Goal: Use online tool/utility: Utilize a website feature to perform a specific function

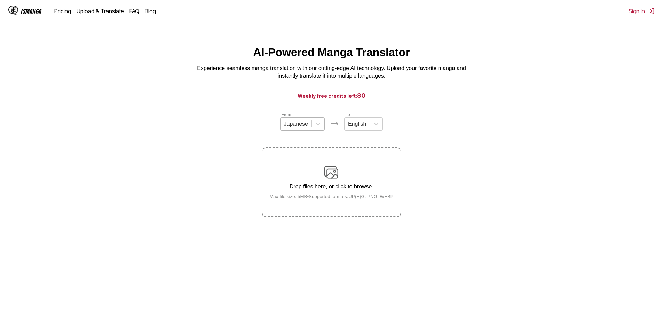
click at [300, 129] on div "Japanese" at bounding box center [296, 124] width 31 height 10
click at [292, 168] on div "Chinese" at bounding box center [302, 164] width 45 height 12
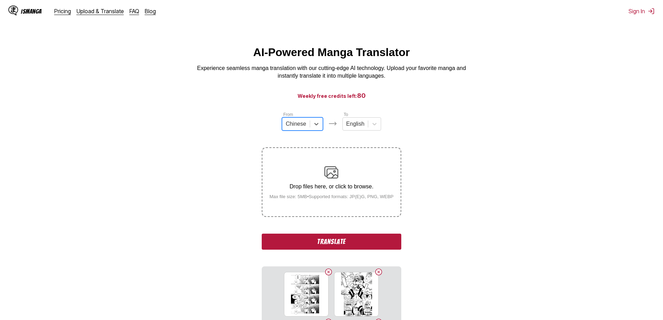
click at [323, 243] on button "Translate" at bounding box center [331, 242] width 139 height 16
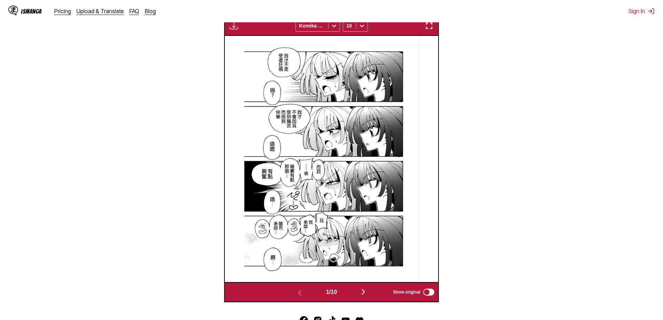
scroll to position [291, 0]
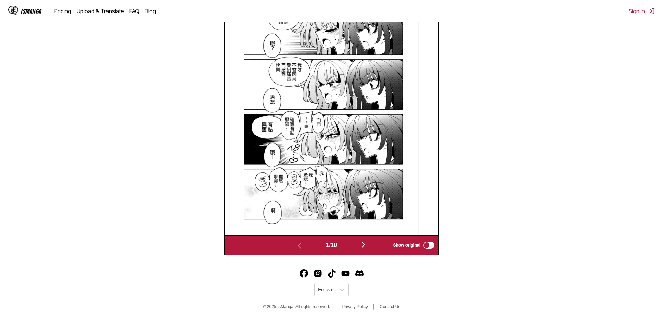
click at [365, 245] on img "button" at bounding box center [363, 244] width 8 height 8
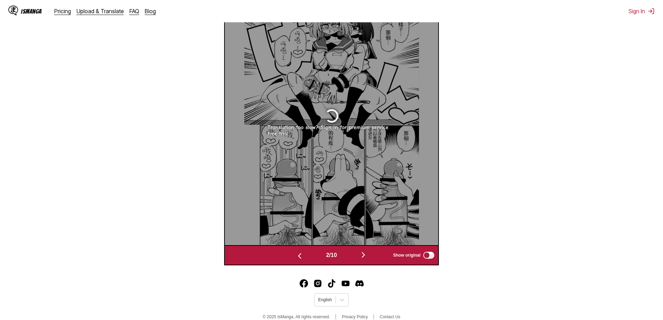
click at [295, 258] on img "button" at bounding box center [299, 256] width 8 height 8
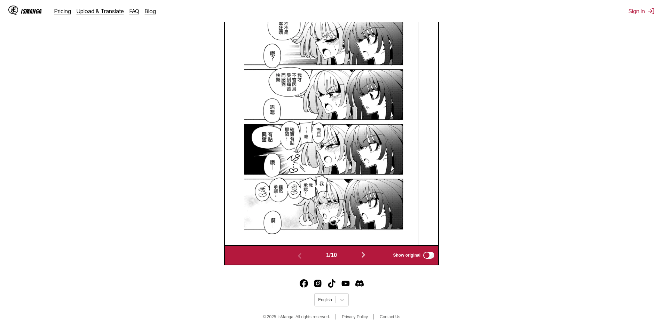
click at [363, 257] on img "button" at bounding box center [363, 255] width 8 height 8
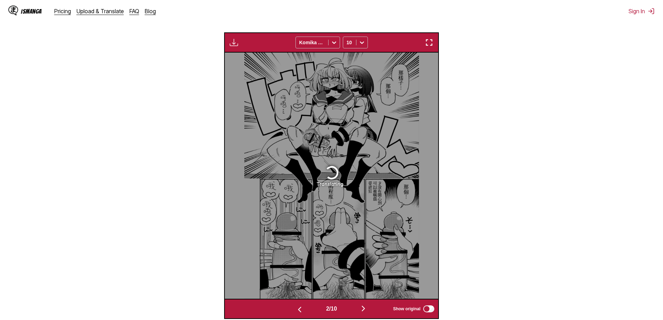
scroll to position [244, 0]
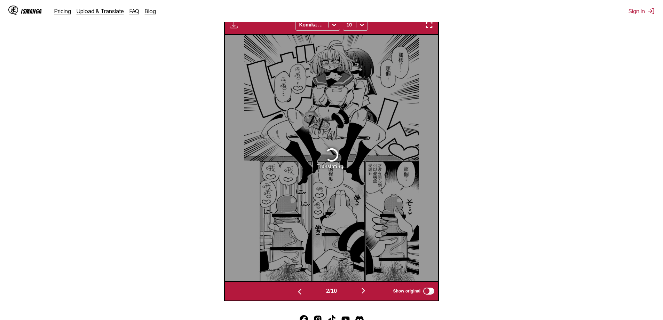
click at [295, 181] on div "Translating..." at bounding box center [331, 158] width 213 height 246
drag, startPoint x: 320, startPoint y: 174, endPoint x: 334, endPoint y: 212, distance: 39.6
click at [320, 174] on div "Translating..." at bounding box center [331, 158] width 213 height 246
click at [362, 291] on img "button" at bounding box center [363, 290] width 8 height 8
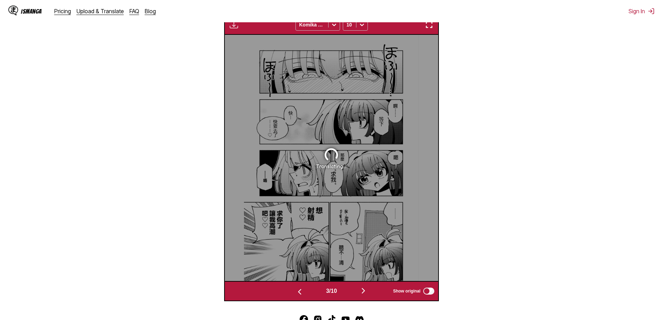
click at [364, 292] on img "button" at bounding box center [363, 290] width 8 height 8
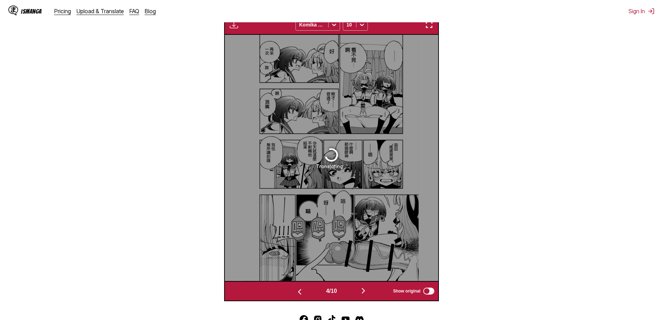
click at [364, 292] on img "button" at bounding box center [363, 290] width 8 height 8
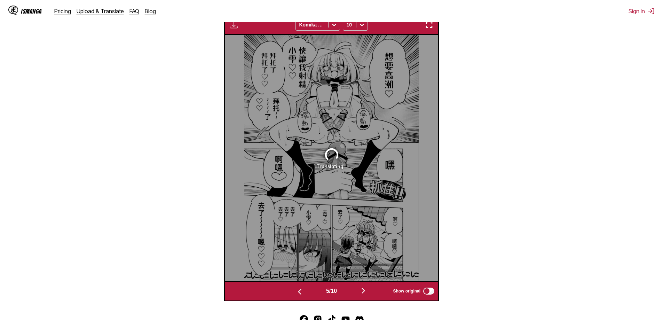
click at [299, 291] on img "button" at bounding box center [299, 291] width 8 height 8
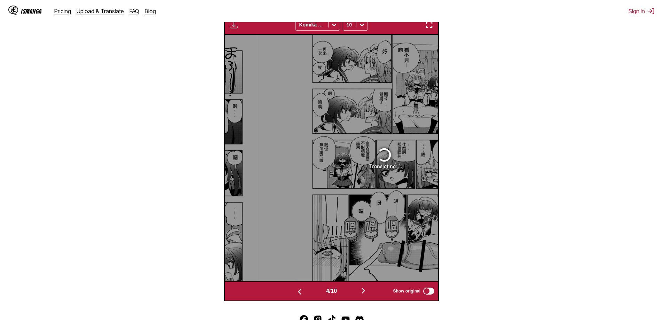
click at [299, 291] on img "button" at bounding box center [299, 291] width 8 height 8
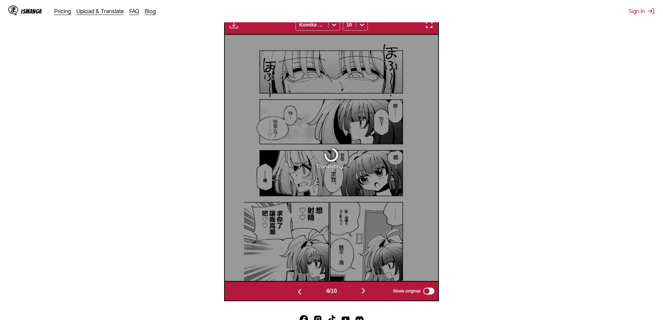
click at [299, 291] on img "button" at bounding box center [299, 291] width 8 height 8
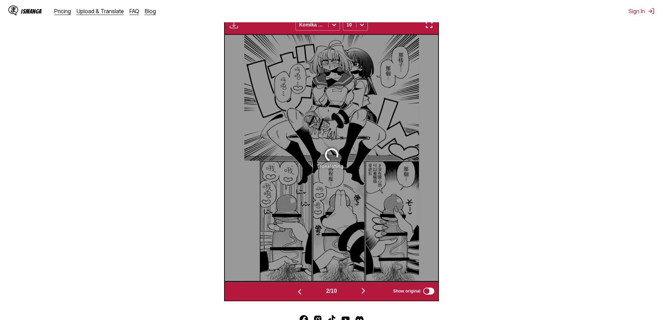
click at [299, 291] on img "button" at bounding box center [299, 291] width 8 height 8
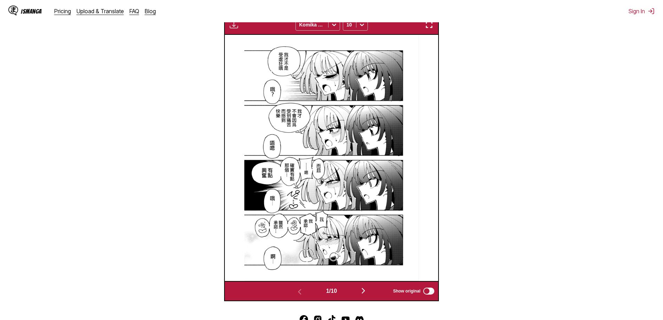
click at [303, 184] on img at bounding box center [331, 158] width 175 height 246
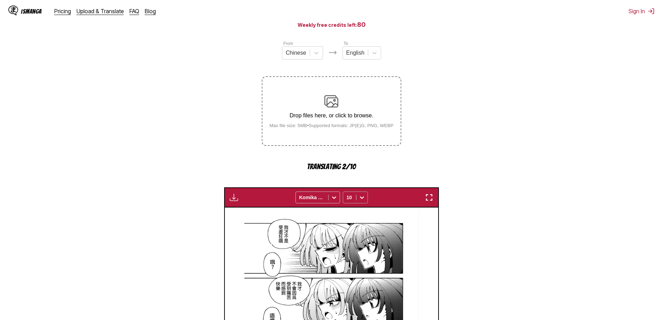
scroll to position [70, 0]
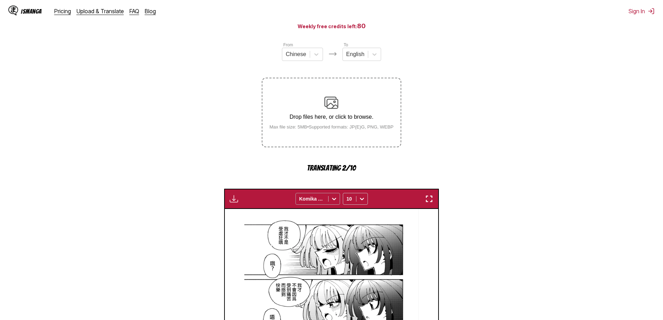
click at [334, 202] on icon at bounding box center [334, 198] width 7 height 7
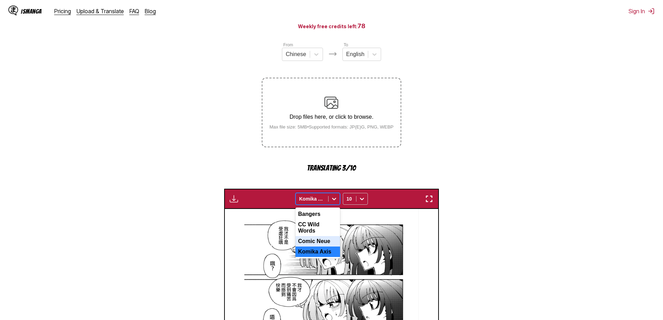
click at [320, 239] on div "Comic Neue" at bounding box center [317, 241] width 45 height 10
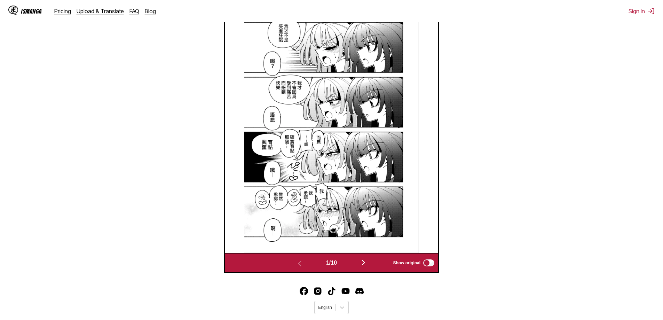
scroll to position [278, 0]
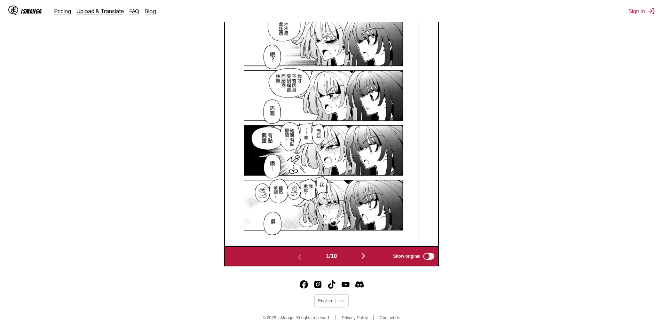
click at [361, 256] on button "button" at bounding box center [363, 256] width 42 height 10
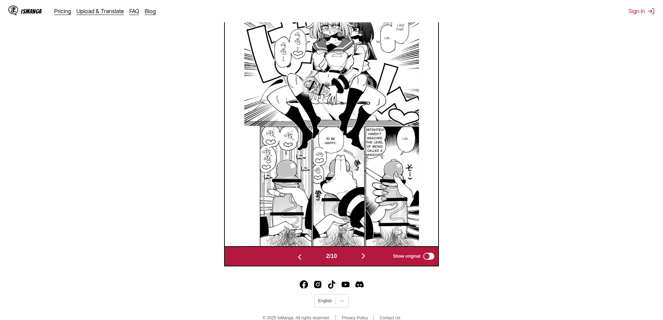
click at [292, 257] on button "button" at bounding box center [300, 256] width 42 height 10
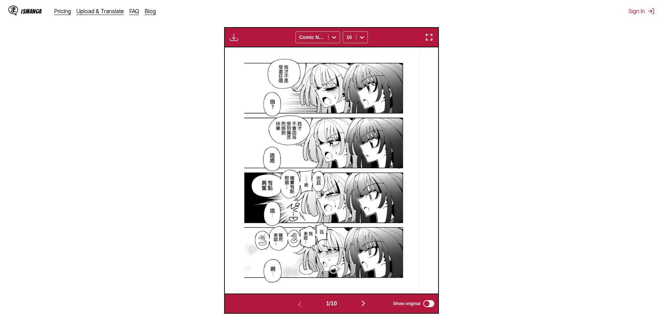
scroll to position [244, 0]
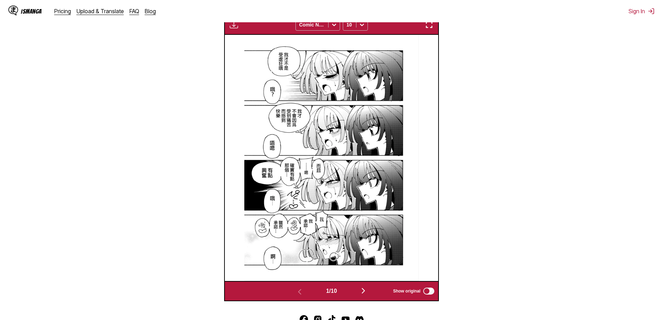
click at [364, 294] on img "button" at bounding box center [363, 290] width 8 height 8
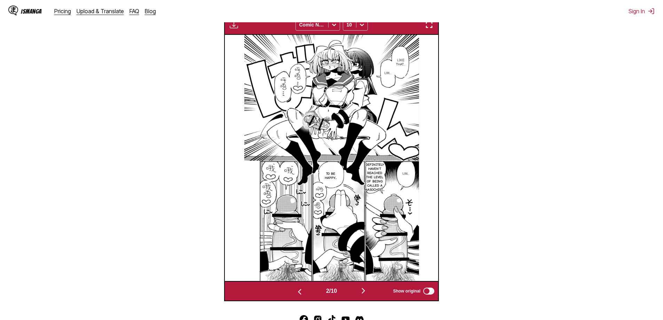
click at [428, 26] on img "button" at bounding box center [429, 25] width 8 height 8
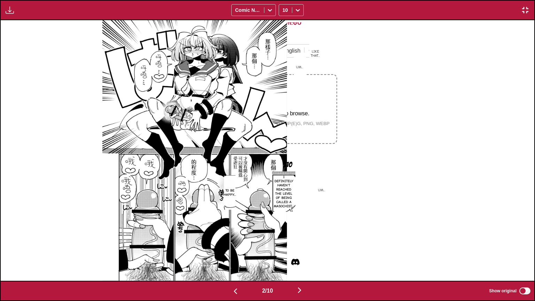
scroll to position [0, 533]
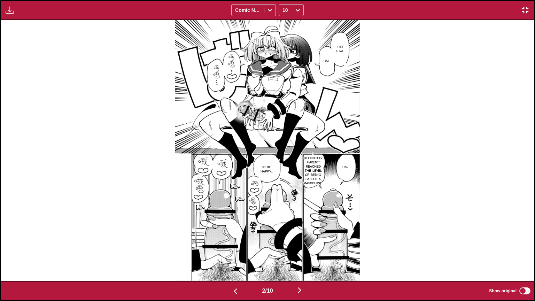
click at [299, 287] on img "button" at bounding box center [299, 290] width 8 height 8
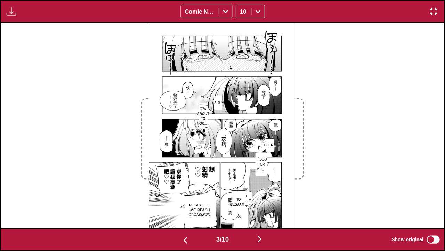
scroll to position [0, 888]
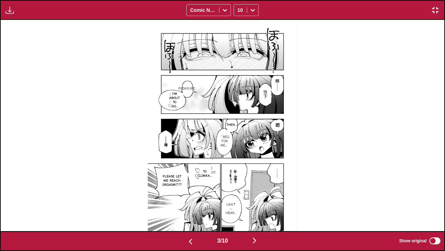
click at [257, 241] on img "button" at bounding box center [255, 240] width 8 height 8
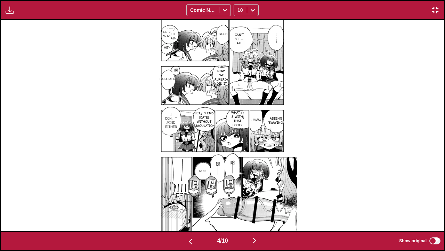
click at [433, 10] on img "button" at bounding box center [436, 10] width 8 height 8
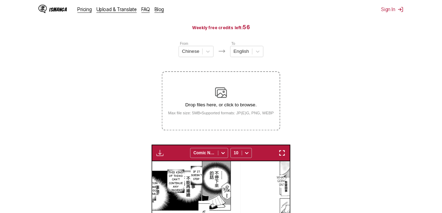
scroll to position [0, 400]
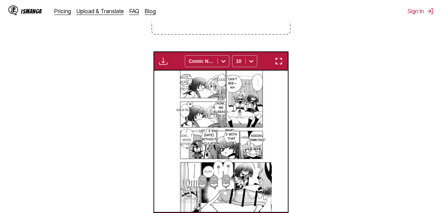
click at [276, 62] on img "button" at bounding box center [279, 61] width 8 height 8
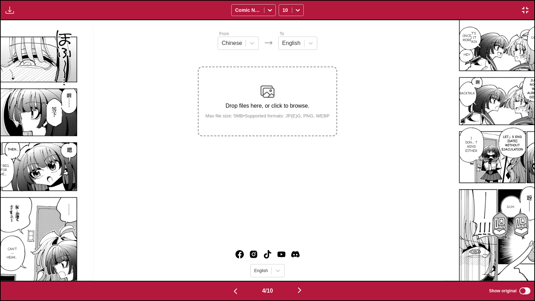
scroll to position [0, 0]
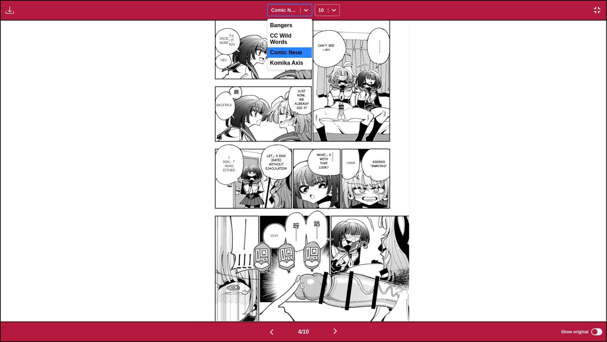
click at [306, 9] on icon at bounding box center [306, 10] width 7 height 7
click at [290, 62] on div "Komika Axis" at bounding box center [290, 63] width 45 height 10
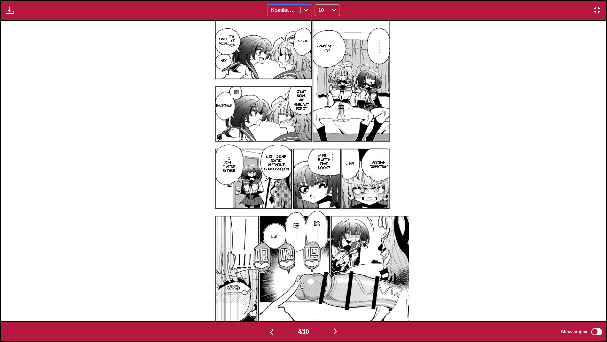
click at [336, 8] on icon at bounding box center [334, 10] width 7 height 7
click at [322, 36] on div "8" at bounding box center [327, 36] width 25 height 10
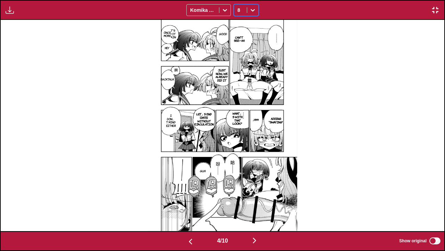
click at [190, 244] on img "button" at bounding box center [191, 241] width 8 height 8
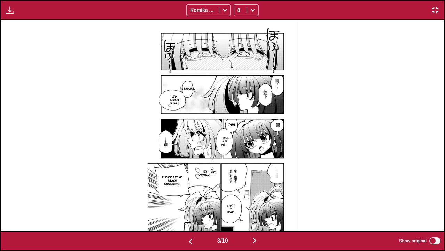
click at [437, 10] on img "button" at bounding box center [436, 10] width 8 height 8
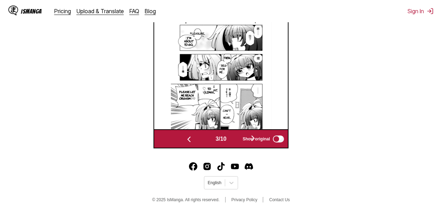
click at [188, 140] on img "button" at bounding box center [189, 139] width 8 height 8
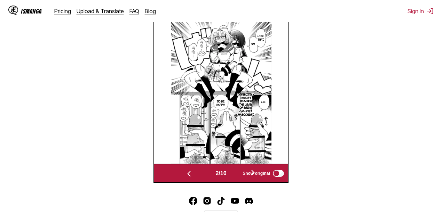
click at [188, 174] on img "button" at bounding box center [189, 174] width 8 height 8
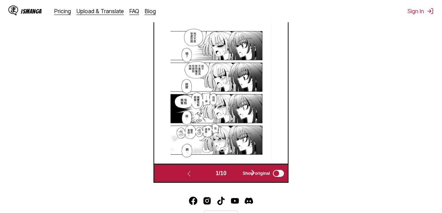
click at [255, 174] on span "Show original" at bounding box center [256, 173] width 27 height 5
click at [255, 173] on span "Show original" at bounding box center [256, 173] width 27 height 5
click at [256, 175] on span "Show original" at bounding box center [256, 173] width 27 height 5
click at [253, 171] on label "Show original" at bounding box center [264, 173] width 42 height 9
click at [253, 172] on span "Show original" at bounding box center [256, 173] width 27 height 5
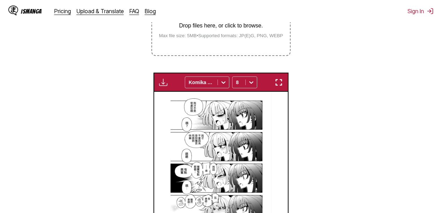
click at [276, 85] on img "button" at bounding box center [279, 82] width 8 height 8
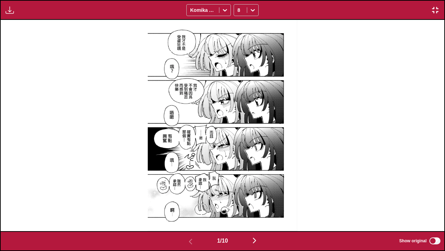
click at [255, 243] on img "button" at bounding box center [255, 240] width 8 height 8
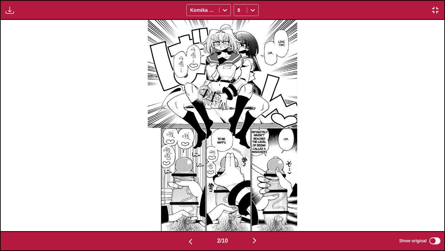
click at [255, 240] on img "button" at bounding box center [255, 240] width 8 height 8
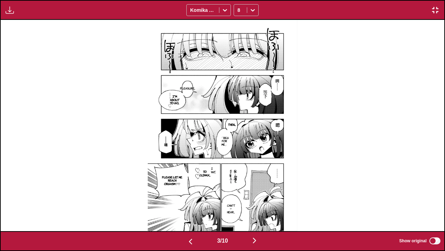
click at [255, 240] on img "button" at bounding box center [255, 240] width 8 height 8
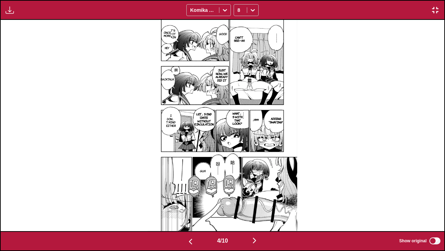
click at [255, 240] on img "button" at bounding box center [255, 240] width 8 height 8
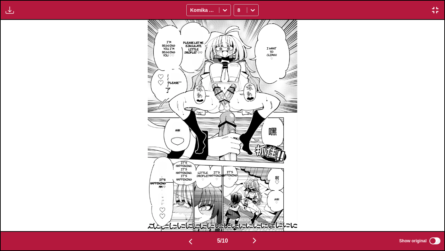
click at [255, 242] on img "button" at bounding box center [255, 240] width 8 height 8
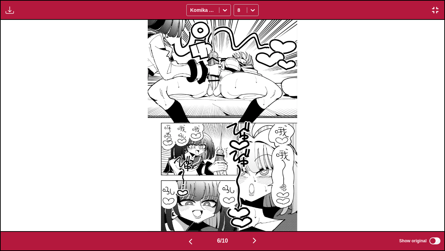
click at [255, 242] on img "button" at bounding box center [255, 240] width 8 height 8
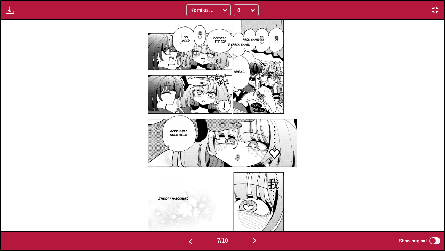
click at [255, 242] on img "button" at bounding box center [255, 240] width 8 height 8
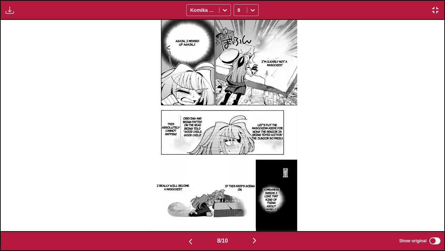
click at [255, 242] on img "button" at bounding box center [255, 240] width 8 height 8
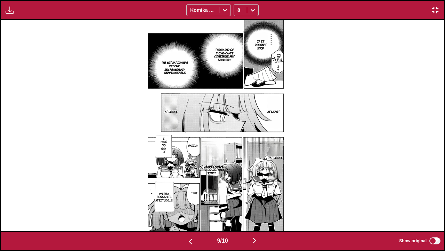
click at [255, 242] on img "button" at bounding box center [255, 240] width 8 height 8
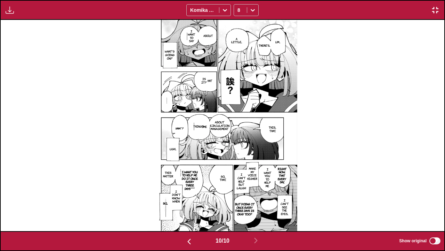
click at [434, 8] on img "button" at bounding box center [436, 10] width 8 height 8
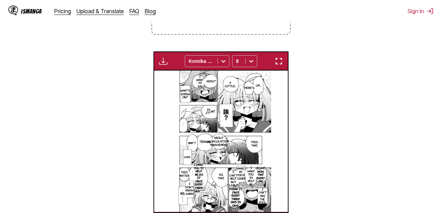
scroll to position [0, 1201]
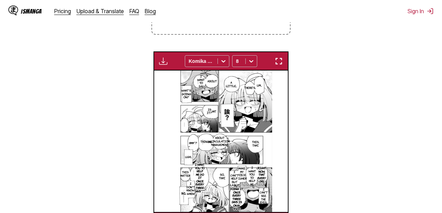
click at [278, 63] on img "button" at bounding box center [279, 61] width 8 height 8
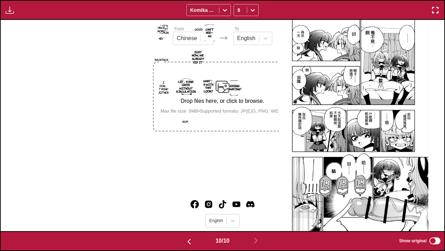
scroll to position [0, 3997]
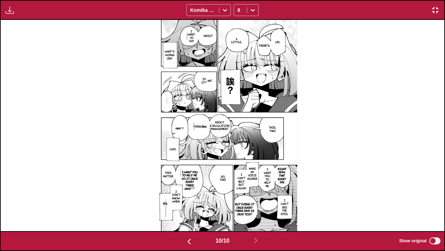
click at [435, 10] on img "button" at bounding box center [436, 10] width 8 height 8
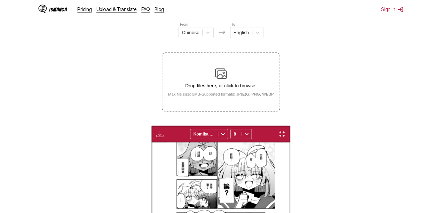
scroll to position [0, 1201]
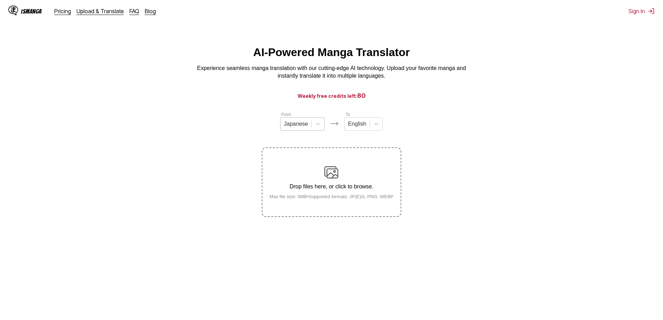
click at [309, 129] on div "Japanese" at bounding box center [296, 124] width 31 height 10
click at [298, 170] on div "Chinese" at bounding box center [302, 164] width 45 height 12
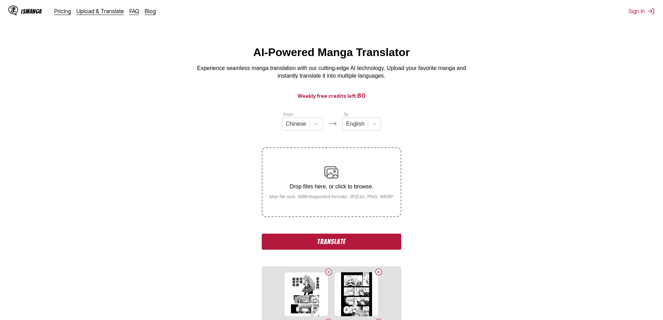
click at [342, 243] on button "Translate" at bounding box center [331, 242] width 139 height 16
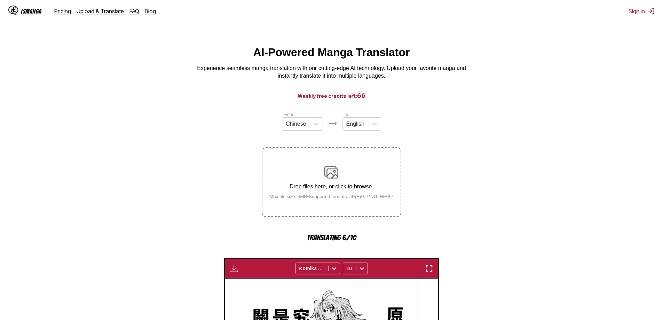
scroll to position [278, 0]
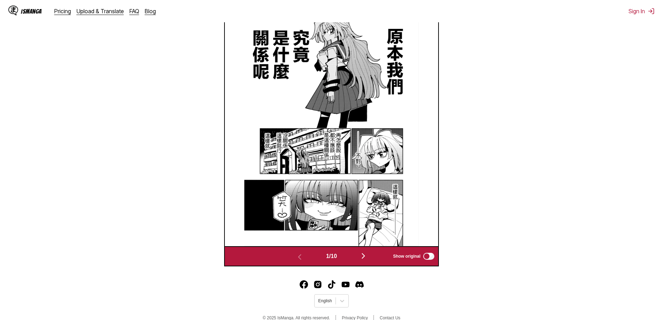
click at [363, 256] on img "button" at bounding box center [363, 256] width 8 height 8
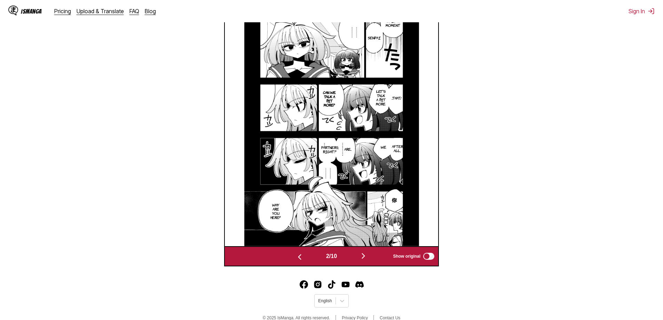
click at [297, 258] on img "button" at bounding box center [299, 257] width 8 height 8
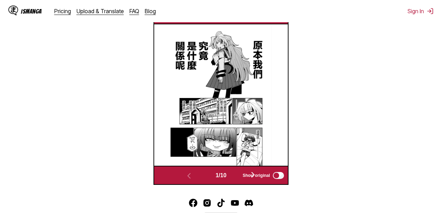
scroll to position [184, 0]
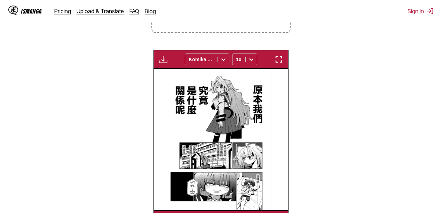
click at [280, 62] on img "button" at bounding box center [279, 59] width 8 height 8
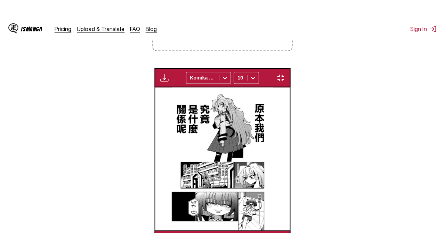
scroll to position [86, 0]
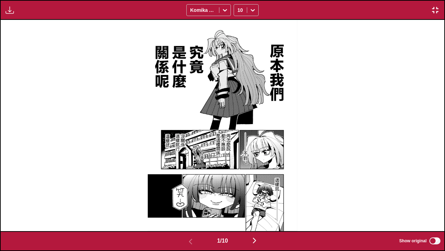
click at [256, 239] on img "button" at bounding box center [255, 240] width 8 height 8
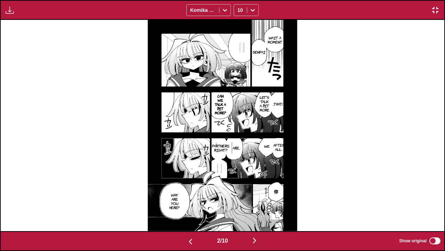
click at [256, 239] on img "button" at bounding box center [255, 240] width 8 height 8
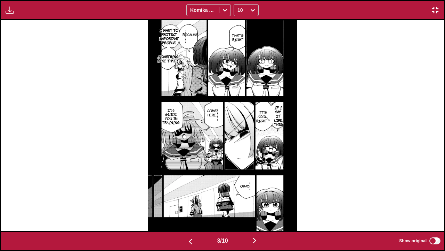
click at [255, 238] on img "button" at bounding box center [255, 240] width 8 height 8
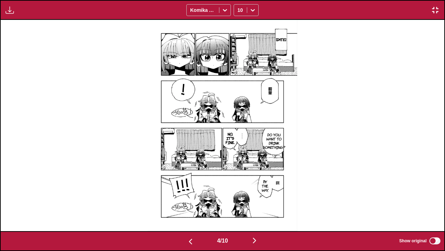
click at [255, 238] on img "button" at bounding box center [255, 240] width 8 height 8
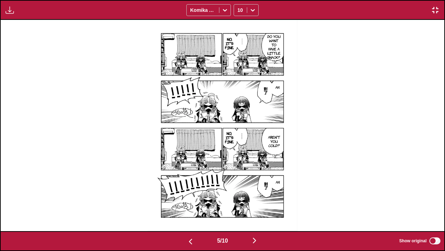
click at [255, 238] on img "button" at bounding box center [255, 240] width 8 height 8
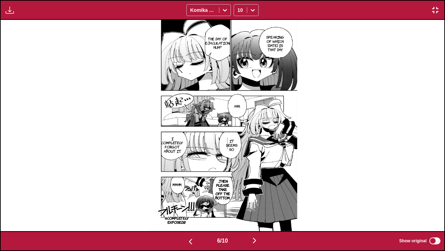
click at [255, 238] on img "button" at bounding box center [255, 240] width 8 height 8
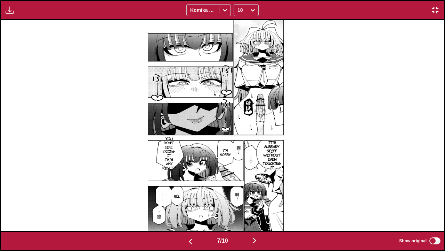
click at [255, 237] on img "button" at bounding box center [255, 240] width 8 height 8
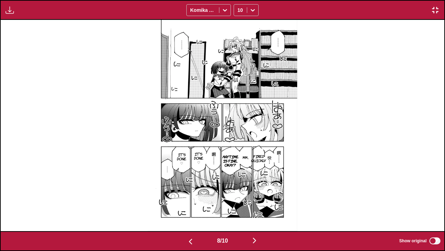
click at [255, 237] on img "button" at bounding box center [255, 240] width 8 height 8
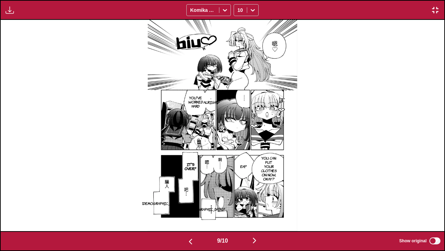
click at [255, 237] on img "button" at bounding box center [255, 240] width 8 height 8
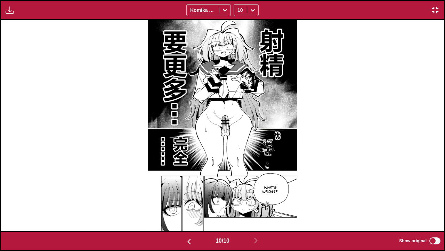
click at [434, 10] on img "button" at bounding box center [436, 10] width 8 height 8
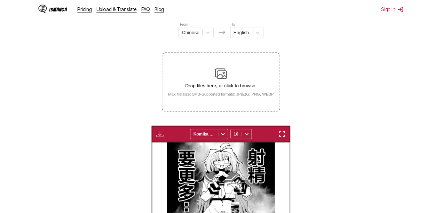
scroll to position [0, 1201]
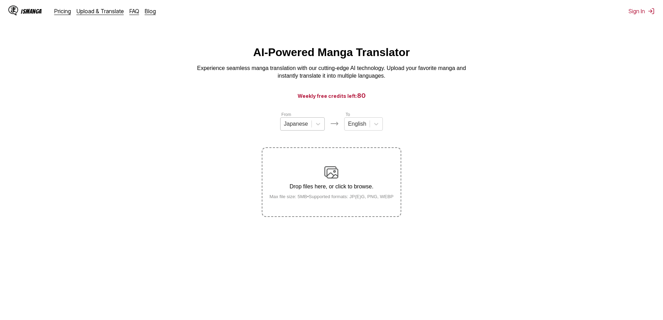
click at [307, 127] on div at bounding box center [296, 124] width 24 height 8
click at [295, 163] on div "Chinese" at bounding box center [302, 164] width 45 height 12
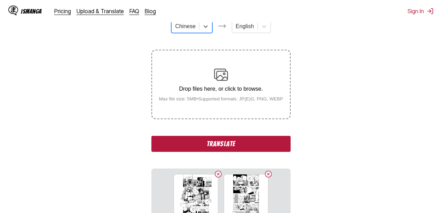
scroll to position [116, 0]
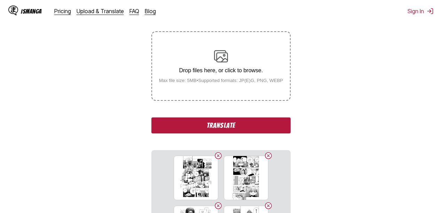
click at [220, 125] on button "Translate" at bounding box center [220, 126] width 139 height 16
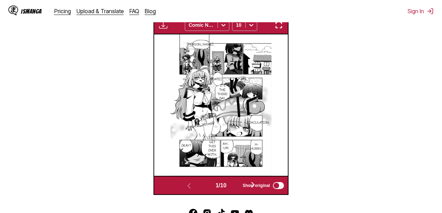
scroll to position [207, 0]
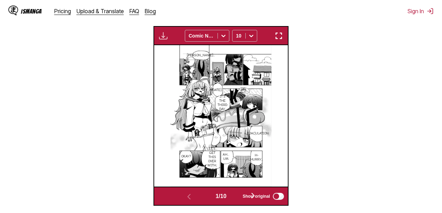
click at [279, 37] on img "button" at bounding box center [279, 36] width 8 height 8
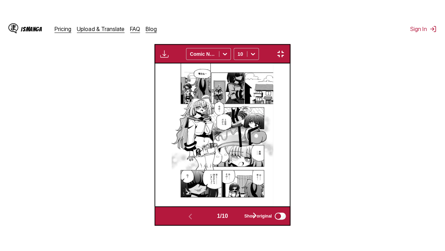
scroll to position [86, 0]
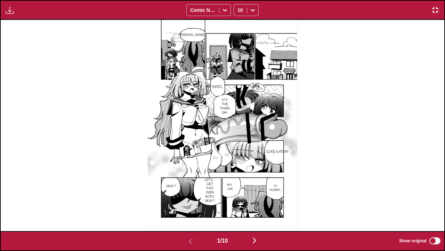
click at [250, 239] on button "button" at bounding box center [255, 241] width 42 height 10
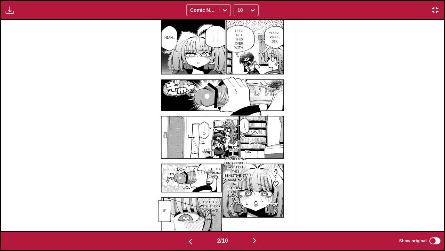
click at [257, 241] on img "button" at bounding box center [255, 240] width 8 height 8
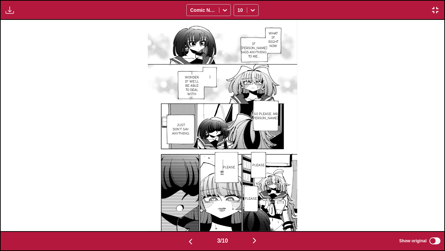
click at [257, 241] on img "button" at bounding box center [255, 240] width 8 height 8
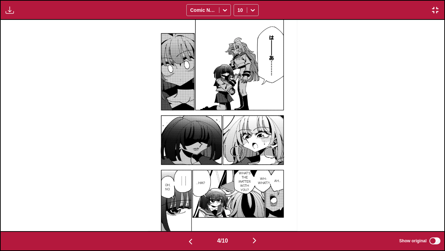
click at [257, 241] on img "button" at bounding box center [255, 240] width 8 height 8
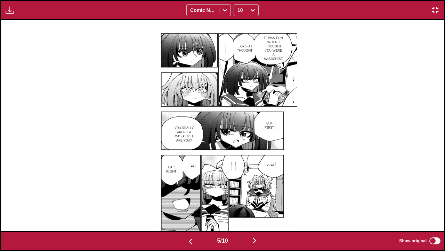
click at [256, 241] on img "button" at bounding box center [255, 240] width 8 height 8
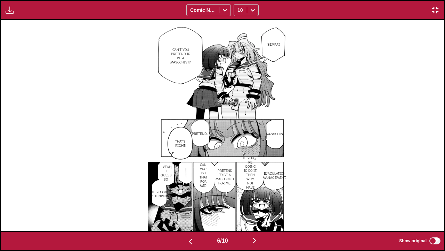
click at [257, 242] on img "button" at bounding box center [255, 240] width 8 height 8
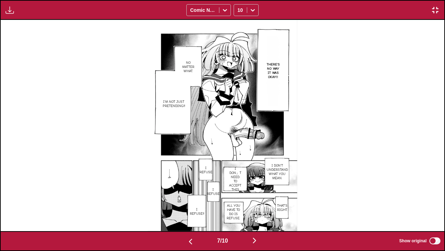
click at [257, 242] on img "button" at bounding box center [255, 240] width 8 height 8
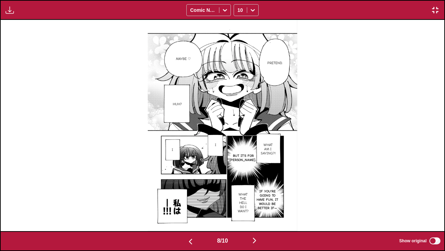
click at [257, 242] on img "button" at bounding box center [255, 240] width 8 height 8
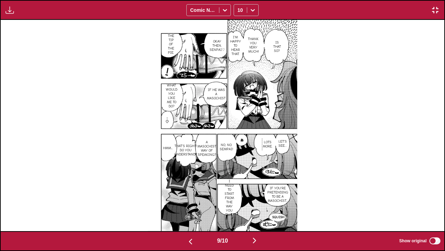
click at [257, 242] on img "button" at bounding box center [255, 240] width 8 height 8
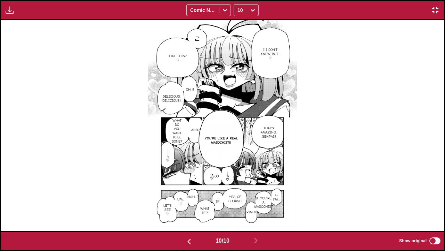
click at [435, 10] on img "button" at bounding box center [436, 10] width 8 height 8
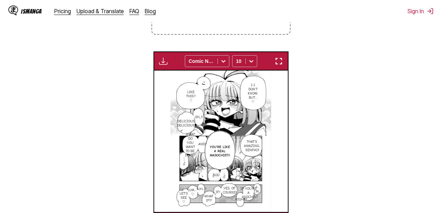
scroll to position [0, 1201]
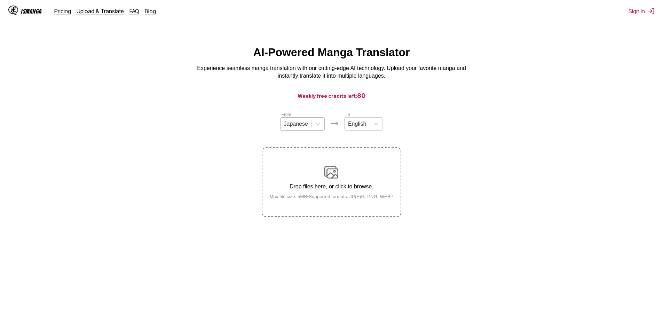
click at [292, 125] on div at bounding box center [296, 124] width 24 height 8
click at [291, 170] on div "Chinese" at bounding box center [302, 164] width 45 height 12
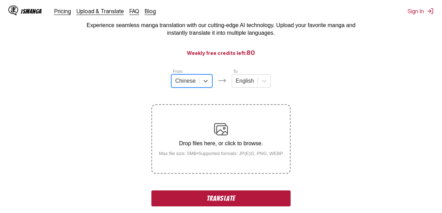
scroll to position [139, 0]
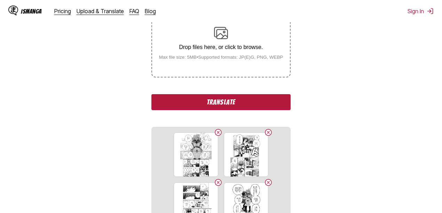
click at [226, 105] on button "Translate" at bounding box center [220, 102] width 139 height 16
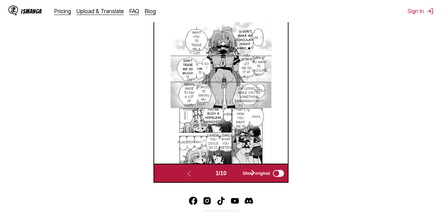
scroll to position [138, 0]
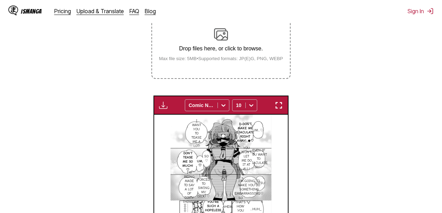
click at [281, 104] on img "button" at bounding box center [279, 105] width 8 height 8
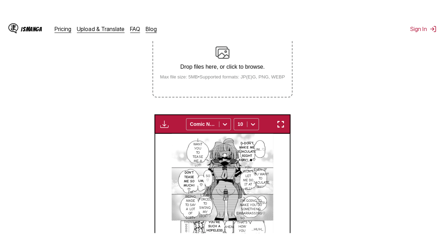
scroll to position [86, 0]
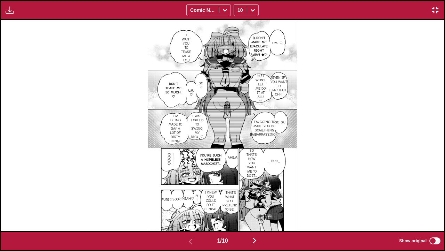
click at [253, 239] on img "button" at bounding box center [255, 240] width 8 height 8
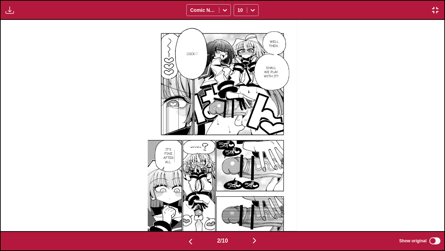
click at [256, 237] on img "button" at bounding box center [255, 240] width 8 height 8
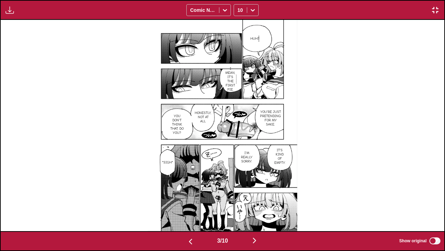
click at [255, 240] on img "button" at bounding box center [255, 240] width 8 height 8
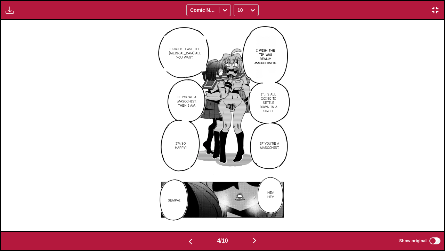
click at [259, 241] on img "button" at bounding box center [255, 240] width 8 height 8
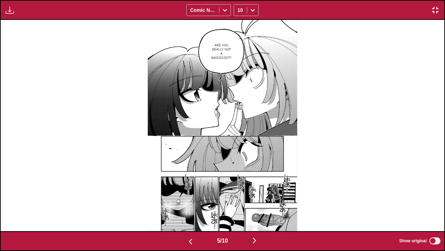
click at [259, 241] on img "button" at bounding box center [255, 240] width 8 height 8
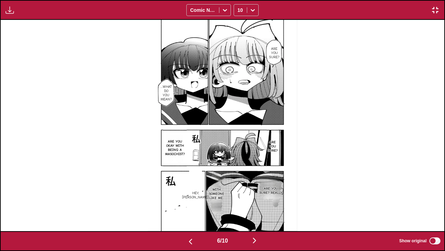
click at [259, 241] on img "button" at bounding box center [255, 240] width 8 height 8
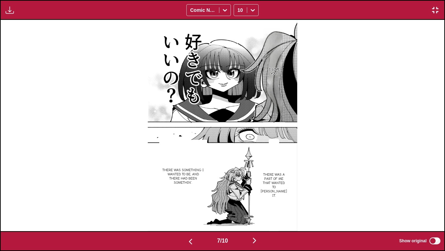
click at [259, 241] on img "button" at bounding box center [255, 240] width 8 height 8
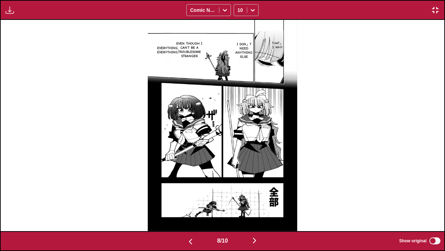
click at [259, 241] on img "button" at bounding box center [255, 240] width 8 height 8
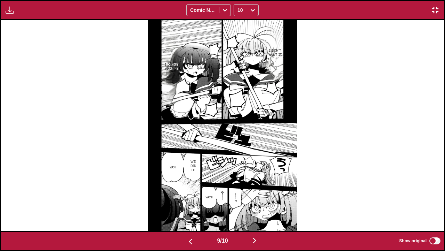
click at [259, 241] on img "button" at bounding box center [255, 240] width 8 height 8
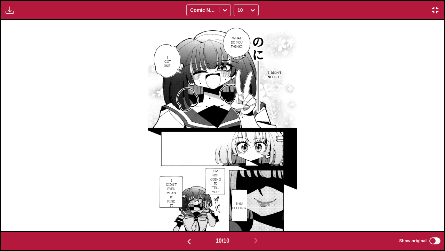
click at [433, 12] on img "button" at bounding box center [436, 10] width 8 height 8
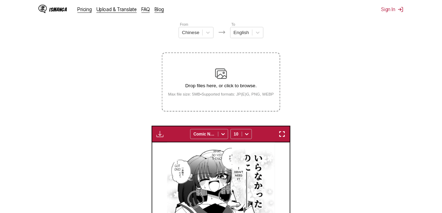
scroll to position [0, 1201]
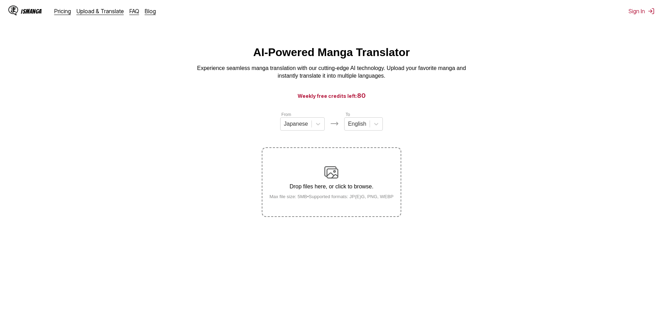
click at [293, 139] on div "From Japanese To English Drop files here, or click to browse. Max file size: 5M…" at bounding box center [331, 164] width 139 height 106
click at [294, 128] on div at bounding box center [296, 124] width 24 height 8
click at [297, 170] on div "Chinese" at bounding box center [302, 164] width 45 height 12
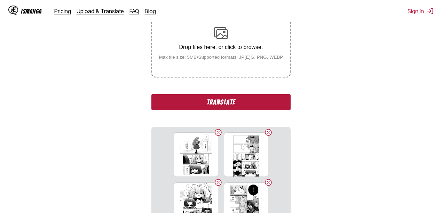
click at [222, 104] on button "Translate" at bounding box center [220, 102] width 139 height 16
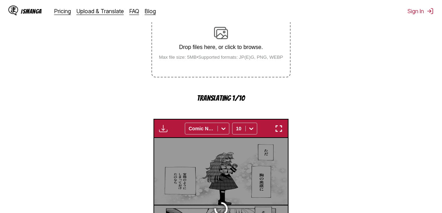
scroll to position [230, 0]
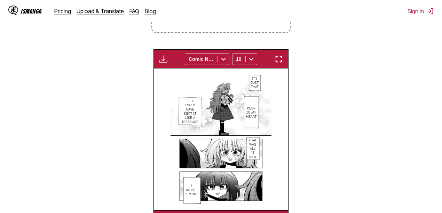
click at [278, 58] on img "button" at bounding box center [279, 59] width 8 height 8
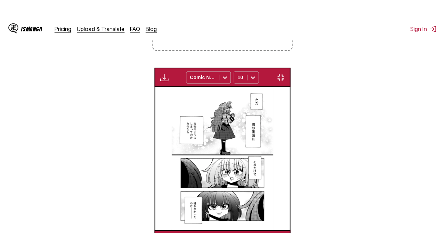
scroll to position [86, 0]
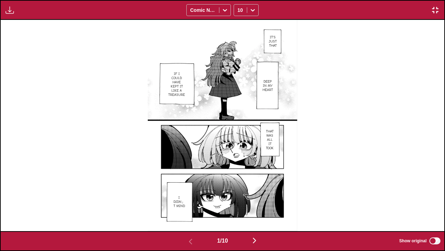
click at [258, 243] on img "button" at bounding box center [255, 240] width 8 height 8
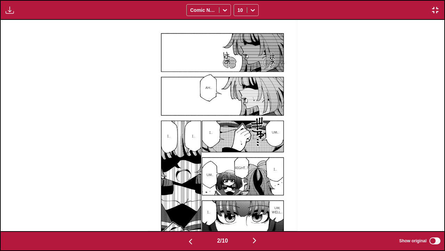
click at [254, 240] on img "button" at bounding box center [255, 240] width 8 height 8
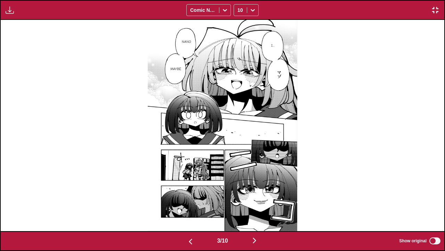
click at [258, 241] on img "button" at bounding box center [255, 240] width 8 height 8
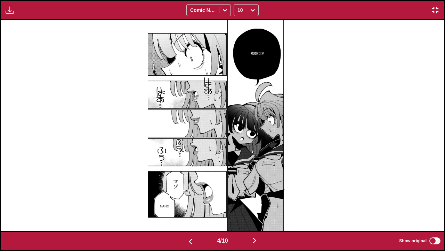
click at [255, 239] on img "button" at bounding box center [255, 240] width 8 height 8
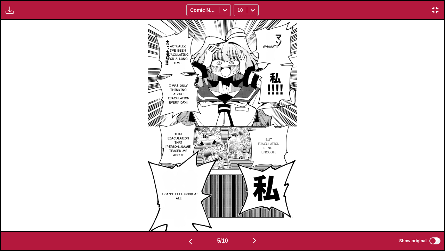
click at [255, 239] on img "button" at bounding box center [255, 240] width 8 height 8
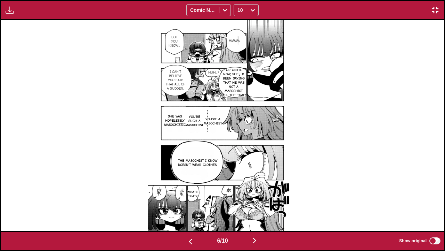
click at [257, 241] on img "button" at bounding box center [255, 240] width 8 height 8
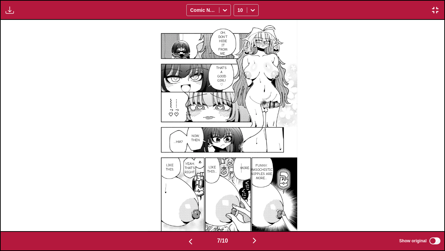
click at [258, 241] on img "button" at bounding box center [255, 240] width 8 height 8
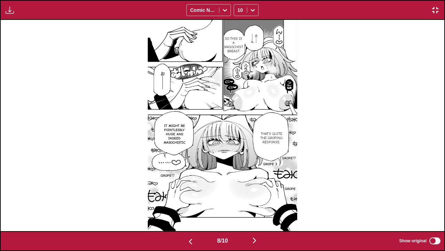
click at [258, 241] on img "button" at bounding box center [255, 240] width 8 height 8
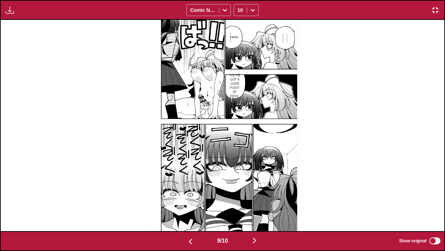
click at [258, 241] on img "button" at bounding box center [255, 240] width 8 height 8
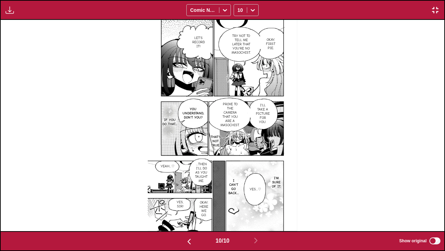
click at [435, 10] on img "button" at bounding box center [436, 10] width 8 height 8
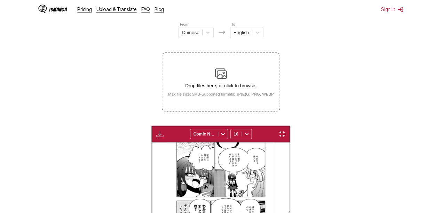
scroll to position [0, 1201]
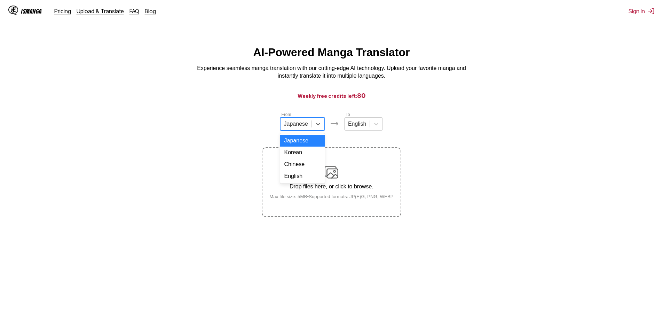
click at [287, 125] on div at bounding box center [296, 124] width 24 height 8
click at [295, 170] on div "Chinese" at bounding box center [302, 164] width 45 height 12
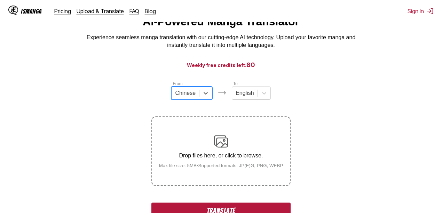
scroll to position [116, 0]
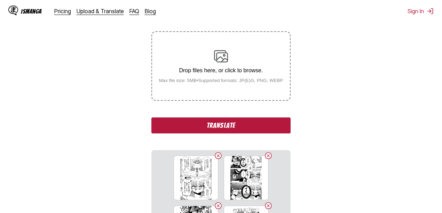
click at [232, 127] on button "Translate" at bounding box center [220, 126] width 139 height 16
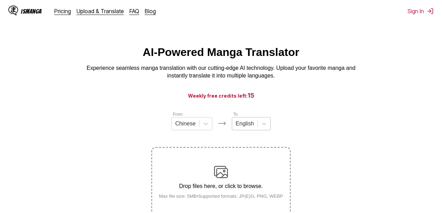
scroll to position [93, 0]
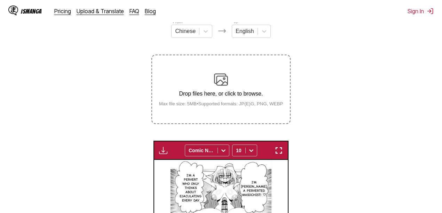
click at [276, 152] on img "button" at bounding box center [279, 151] width 8 height 8
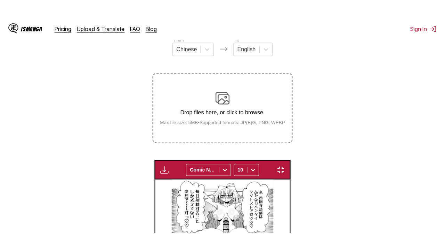
scroll to position [86, 0]
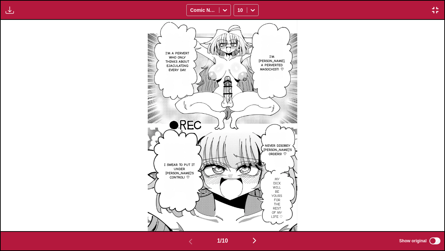
click at [254, 240] on img "button" at bounding box center [255, 240] width 8 height 8
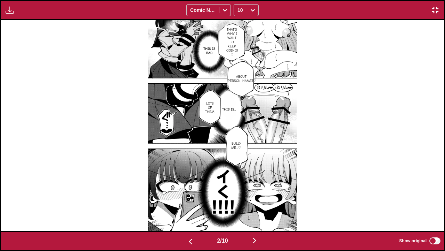
click at [167, 136] on img at bounding box center [223, 125] width 150 height 211
click at [281, 133] on img at bounding box center [223, 125] width 150 height 211
click at [265, 127] on img at bounding box center [223, 125] width 150 height 211
click at [189, 241] on img "button" at bounding box center [191, 241] width 8 height 8
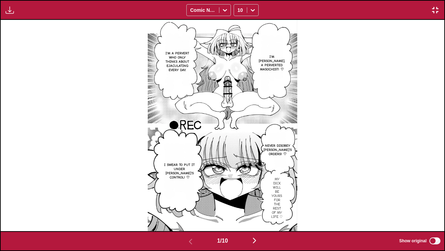
click at [252, 238] on button "button" at bounding box center [255, 241] width 42 height 10
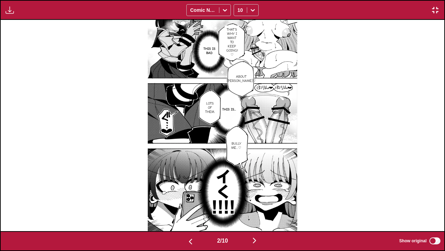
click at [255, 242] on img "button" at bounding box center [255, 240] width 8 height 8
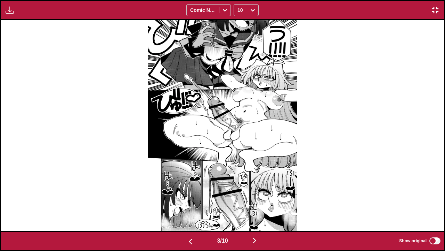
click at [255, 242] on img "button" at bounding box center [255, 240] width 8 height 8
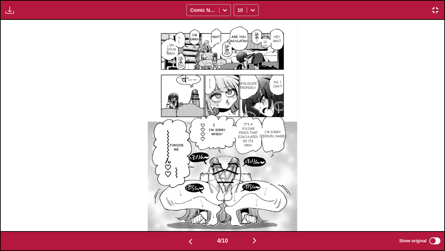
click at [256, 240] on img "button" at bounding box center [255, 240] width 8 height 8
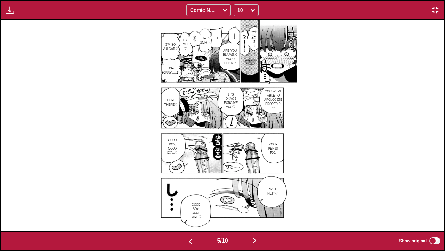
click at [257, 242] on img "button" at bounding box center [255, 240] width 8 height 8
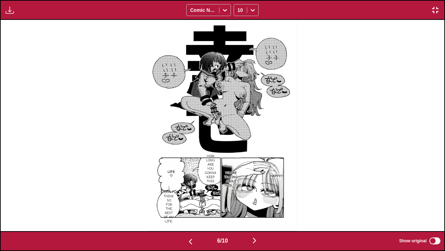
click at [257, 242] on img "button" at bounding box center [255, 240] width 8 height 8
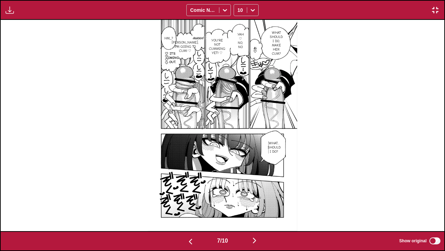
click at [257, 239] on img "button" at bounding box center [255, 240] width 8 height 8
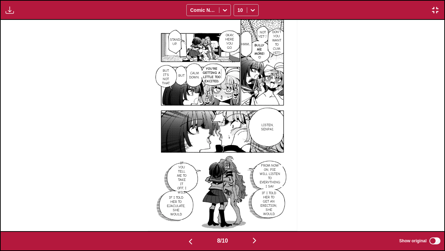
click at [255, 238] on img "button" at bounding box center [255, 240] width 8 height 8
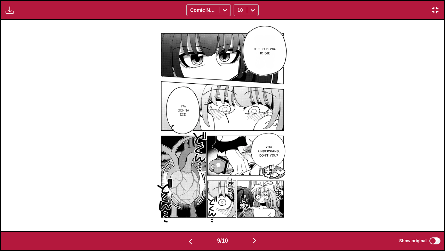
click at [259, 237] on img "button" at bounding box center [255, 240] width 8 height 8
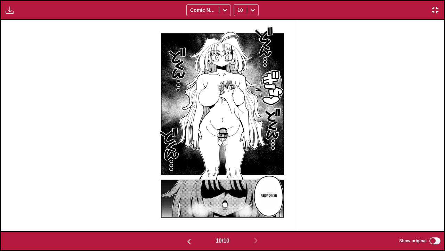
click at [435, 13] on img "button" at bounding box center [436, 10] width 8 height 8
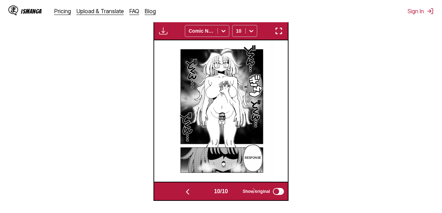
scroll to position [173, 0]
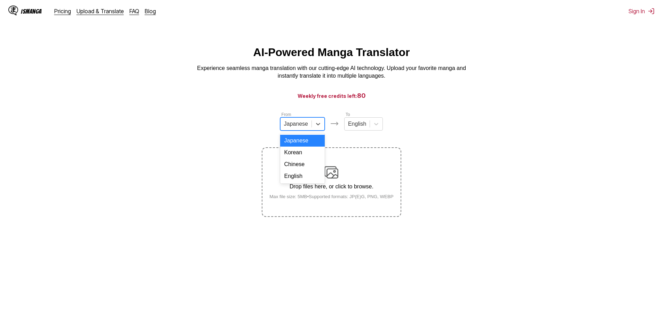
click at [288, 128] on div at bounding box center [296, 124] width 24 height 8
click at [302, 170] on div "Chinese" at bounding box center [302, 164] width 45 height 12
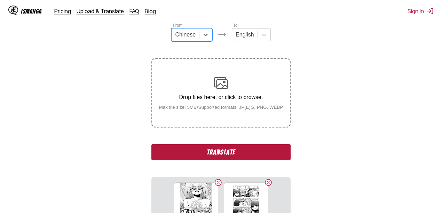
scroll to position [93, 0]
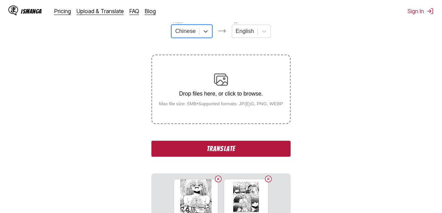
click at [226, 148] on button "Translate" at bounding box center [220, 149] width 139 height 16
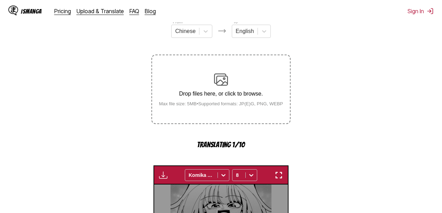
scroll to position [230, 0]
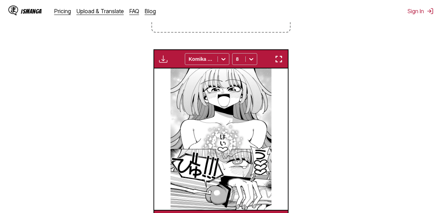
click at [277, 60] on img "button" at bounding box center [279, 59] width 8 height 8
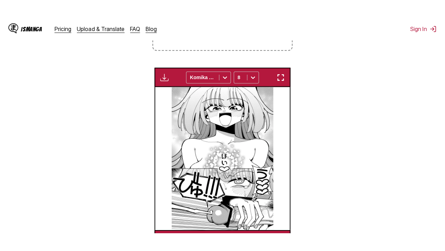
scroll to position [86, 0]
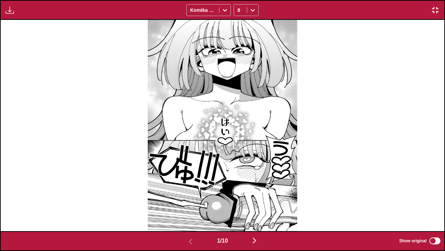
click at [258, 241] on img "button" at bounding box center [255, 240] width 8 height 8
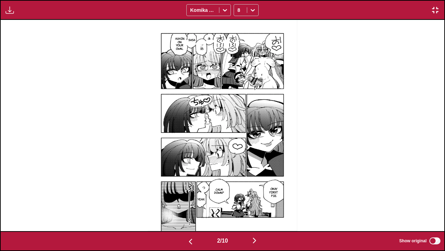
click at [258, 241] on img "button" at bounding box center [255, 240] width 8 height 8
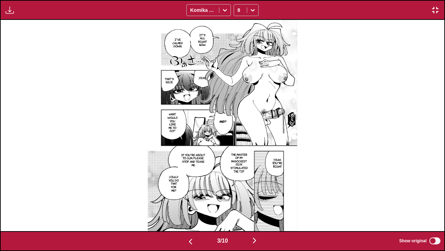
click at [258, 241] on img "button" at bounding box center [255, 240] width 8 height 8
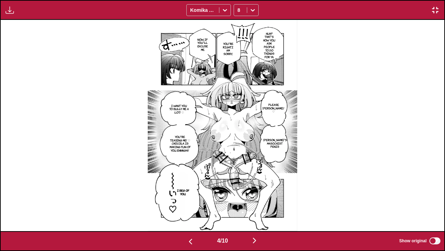
click at [258, 241] on img "button" at bounding box center [255, 240] width 8 height 8
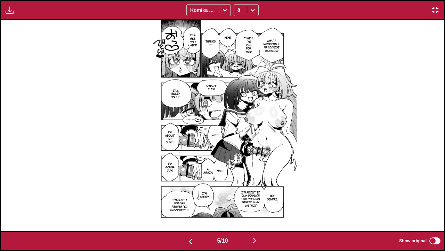
click at [257, 240] on img "button" at bounding box center [255, 240] width 8 height 8
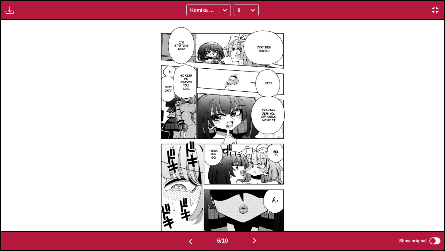
click at [255, 240] on img "button" at bounding box center [255, 240] width 8 height 8
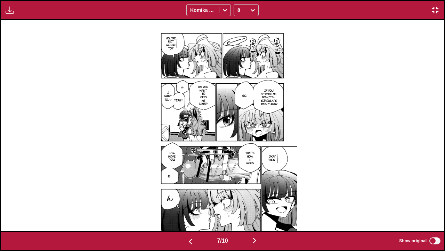
click at [256, 241] on img "button" at bounding box center [255, 240] width 8 height 8
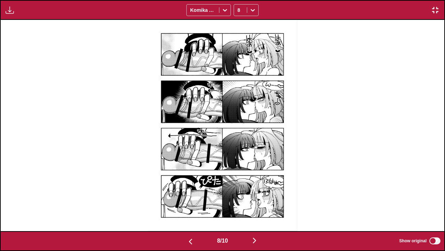
click at [259, 242] on img "button" at bounding box center [255, 240] width 8 height 8
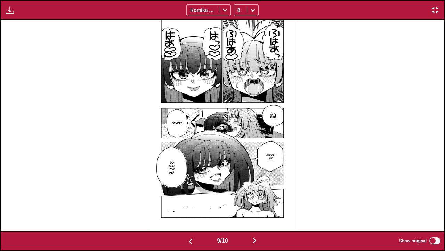
click at [259, 242] on img "button" at bounding box center [255, 240] width 8 height 8
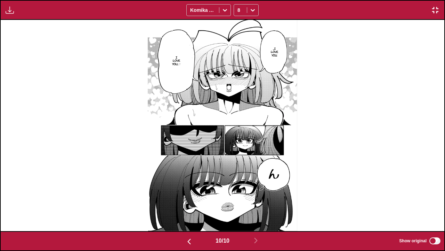
click at [436, 9] on img "button" at bounding box center [436, 10] width 8 height 8
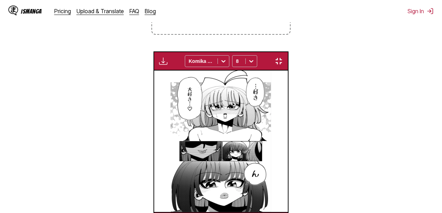
scroll to position [0, 1201]
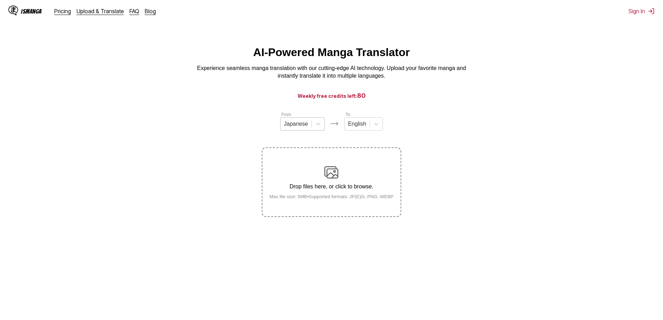
click at [299, 124] on div at bounding box center [296, 124] width 24 height 8
click at [301, 170] on div "Chinese" at bounding box center [302, 164] width 45 height 12
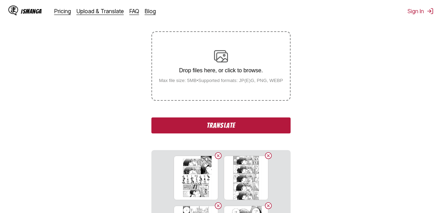
click at [231, 124] on button "Translate" at bounding box center [220, 126] width 139 height 16
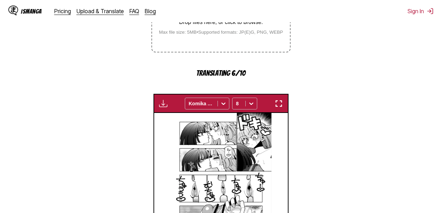
scroll to position [230, 0]
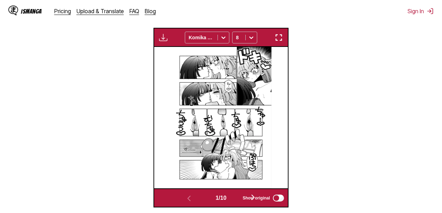
click at [281, 44] on div "Available for premium users only Komika Axis 8" at bounding box center [220, 37] width 135 height 19
click at [282, 40] on img "button" at bounding box center [279, 37] width 8 height 8
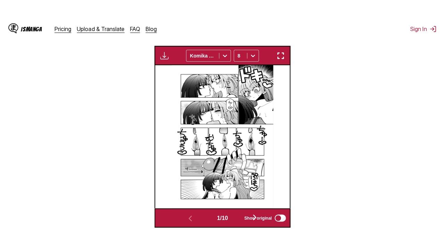
scroll to position [86, 0]
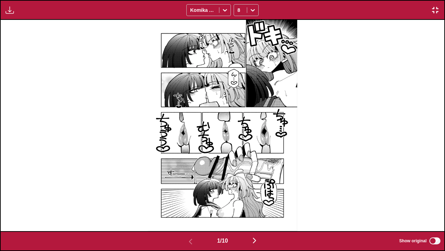
click at [259, 242] on img "button" at bounding box center [255, 240] width 8 height 8
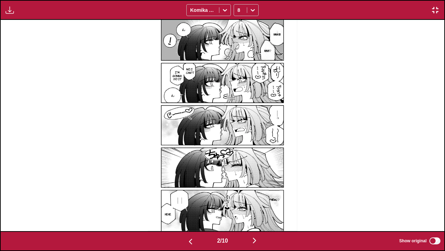
click at [258, 240] on img "button" at bounding box center [255, 240] width 8 height 8
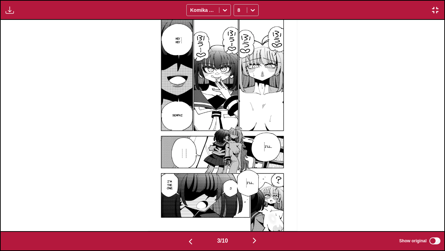
click at [258, 240] on img "button" at bounding box center [255, 240] width 8 height 8
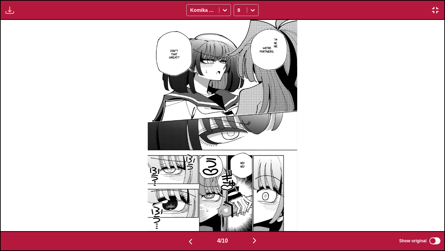
click at [258, 240] on img "button" at bounding box center [255, 240] width 8 height 8
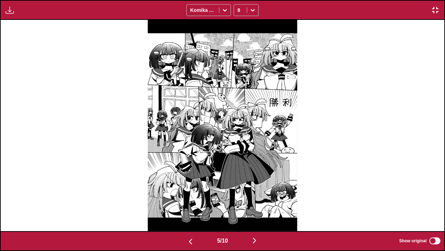
click at [258, 240] on img "button" at bounding box center [255, 240] width 8 height 8
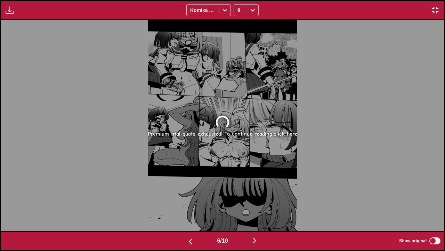
click at [258, 240] on img "button" at bounding box center [255, 240] width 8 height 8
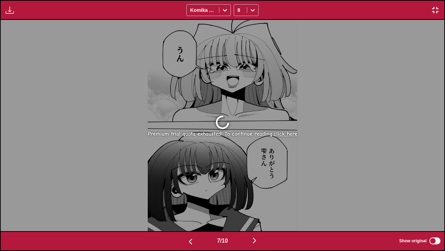
click at [258, 240] on img "button" at bounding box center [255, 240] width 8 height 8
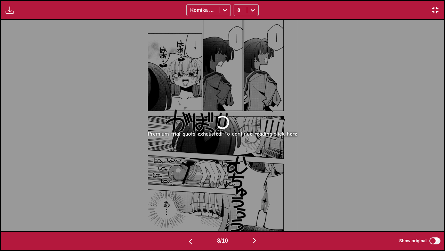
click at [258, 240] on img "button" at bounding box center [255, 240] width 8 height 8
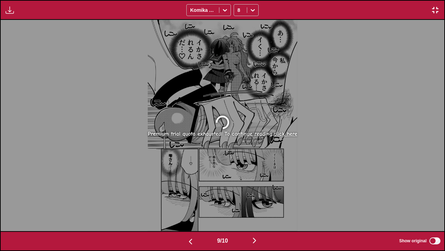
click at [258, 240] on img "button" at bounding box center [255, 240] width 8 height 8
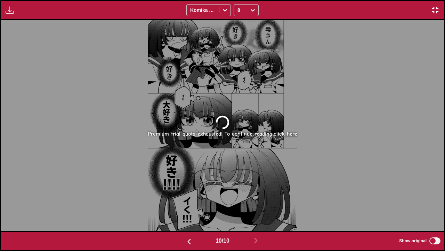
click at [437, 13] on img "button" at bounding box center [436, 10] width 8 height 8
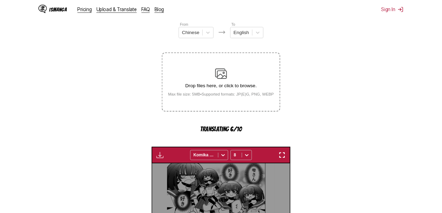
scroll to position [0, 1201]
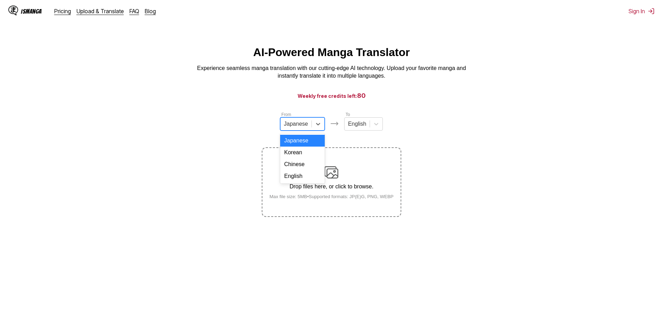
click at [285, 126] on input "text" at bounding box center [284, 124] width 1 height 6
click at [298, 166] on div "Chinese" at bounding box center [302, 164] width 45 height 12
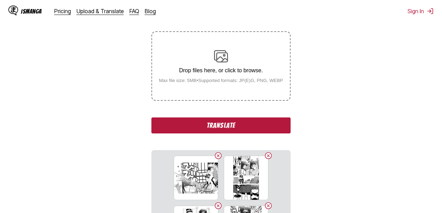
click at [239, 126] on button "Translate" at bounding box center [220, 126] width 139 height 16
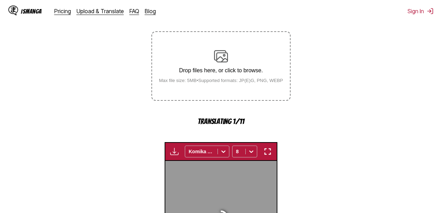
scroll to position [230, 0]
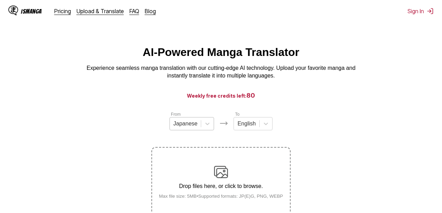
click at [199, 126] on div "Japanese" at bounding box center [185, 124] width 31 height 10
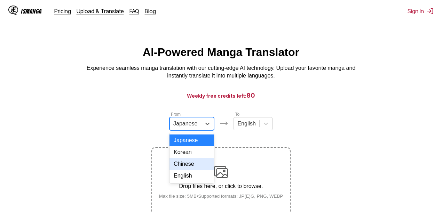
click at [194, 170] on div "Chinese" at bounding box center [191, 164] width 45 height 12
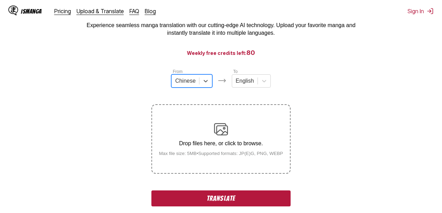
scroll to position [139, 0]
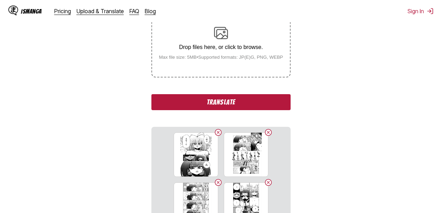
click at [233, 105] on button "Translate" at bounding box center [220, 102] width 139 height 16
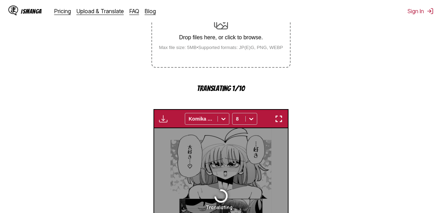
scroll to position [138, 0]
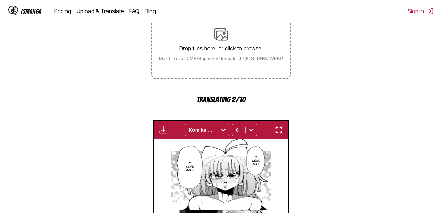
click at [282, 133] on img "button" at bounding box center [279, 130] width 8 height 8
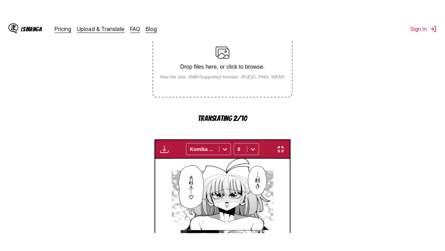
scroll to position [86, 0]
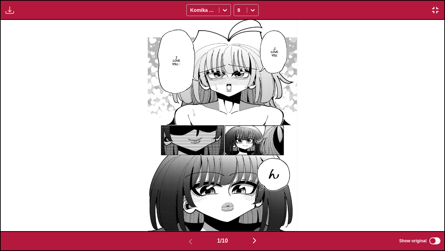
click at [253, 213] on button "button" at bounding box center [255, 241] width 42 height 10
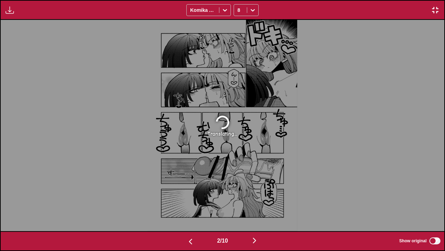
click at [189, 213] on img "button" at bounding box center [191, 241] width 8 height 8
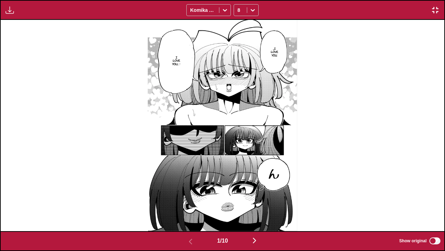
click at [257, 213] on img "button" at bounding box center [255, 240] width 8 height 8
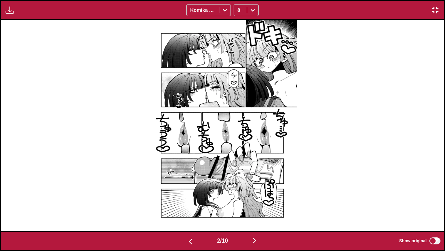
click at [257, 213] on img "button" at bounding box center [255, 240] width 8 height 8
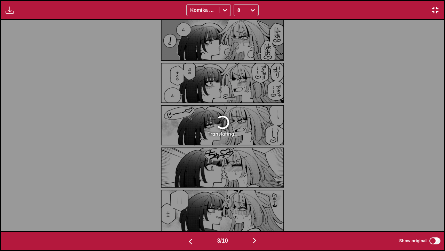
click at [255, 213] on img "button" at bounding box center [255, 240] width 8 height 8
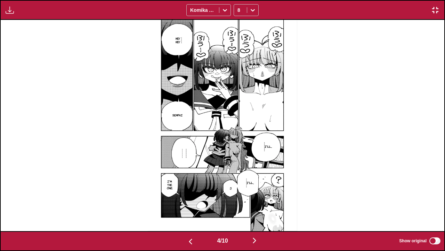
click at [256, 213] on img "button" at bounding box center [255, 240] width 8 height 8
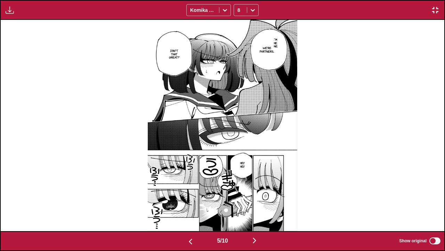
click at [256, 213] on img "button" at bounding box center [255, 240] width 8 height 8
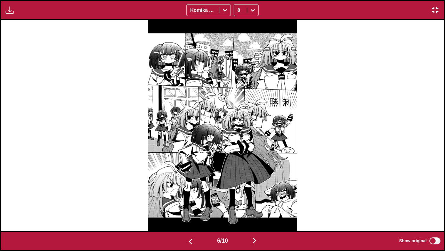
click at [256, 213] on img "button" at bounding box center [255, 240] width 8 height 8
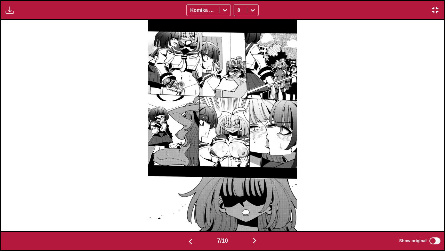
click at [255, 213] on img "button" at bounding box center [255, 240] width 8 height 8
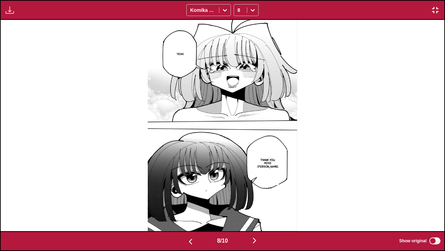
click at [255, 213] on img "button" at bounding box center [255, 240] width 8 height 8
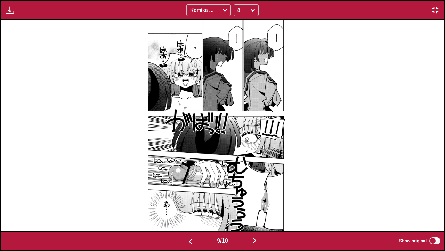
click at [255, 213] on img "button" at bounding box center [255, 240] width 8 height 8
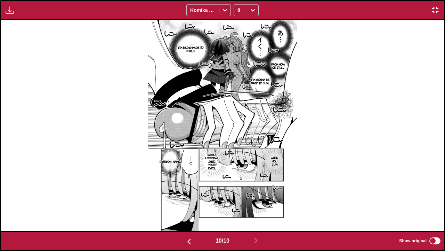
click at [435, 8] on img "button" at bounding box center [436, 10] width 8 height 8
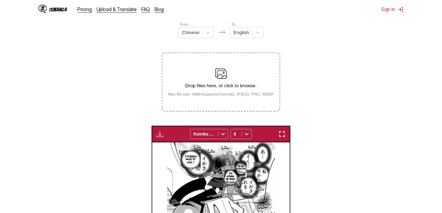
scroll to position [0, 1201]
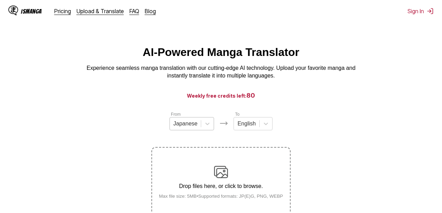
click at [187, 129] on div "Japanese" at bounding box center [185, 124] width 31 height 10
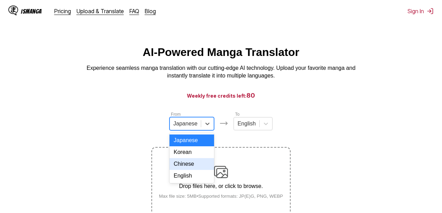
click at [190, 168] on div "Chinese" at bounding box center [191, 164] width 45 height 12
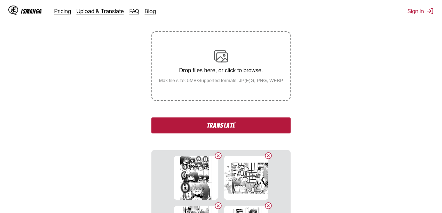
click at [237, 129] on button "Translate" at bounding box center [220, 126] width 139 height 16
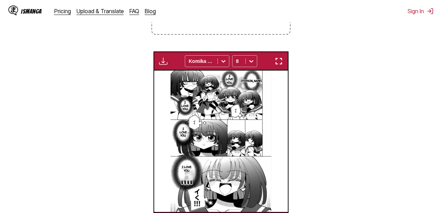
click at [278, 63] on img "button" at bounding box center [279, 61] width 8 height 8
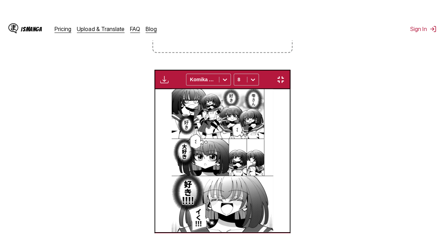
scroll to position [86, 0]
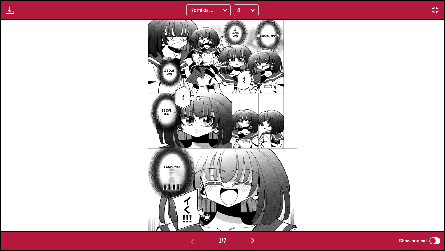
click at [251, 213] on img "button" at bounding box center [253, 240] width 8 height 8
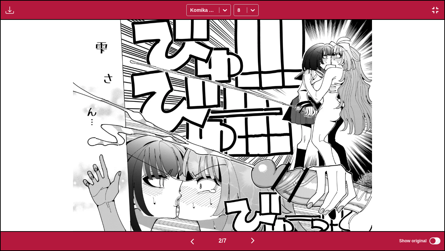
click at [256, 213] on img "button" at bounding box center [253, 240] width 8 height 8
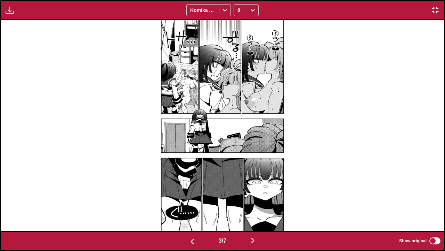
click at [257, 213] on img "button" at bounding box center [253, 240] width 8 height 8
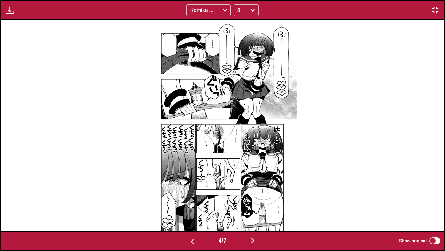
click at [257, 213] on img "button" at bounding box center [253, 240] width 8 height 8
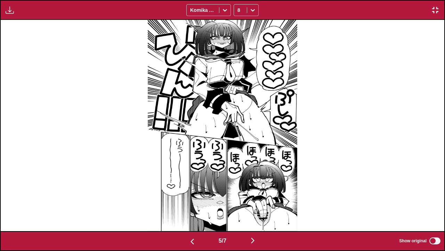
click at [257, 213] on img "button" at bounding box center [253, 240] width 8 height 8
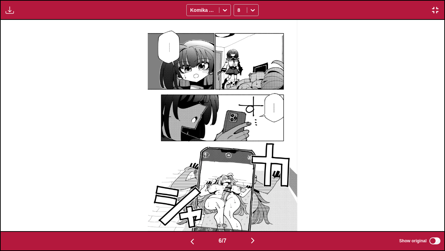
click at [257, 213] on img "button" at bounding box center [253, 240] width 8 height 8
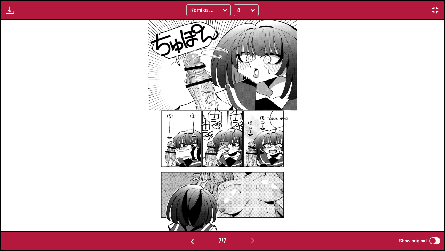
click at [434, 10] on img "button" at bounding box center [436, 10] width 8 height 8
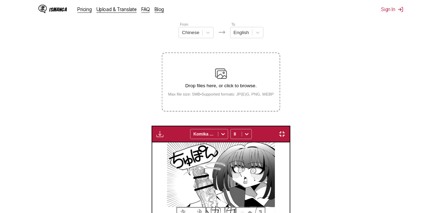
scroll to position [0, 801]
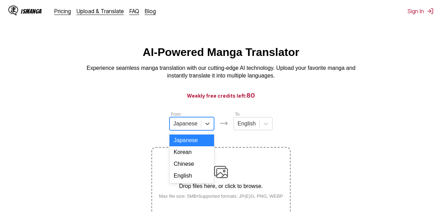
click at [186, 126] on div at bounding box center [185, 124] width 24 height 8
click at [197, 168] on div "Chinese" at bounding box center [191, 164] width 45 height 12
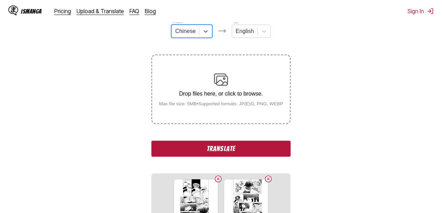
click at [236, 151] on button "Translate" at bounding box center [220, 149] width 139 height 16
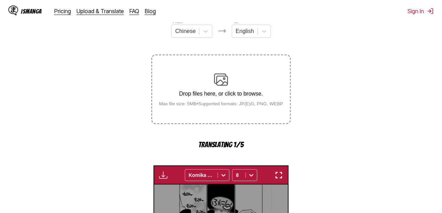
scroll to position [228, 0]
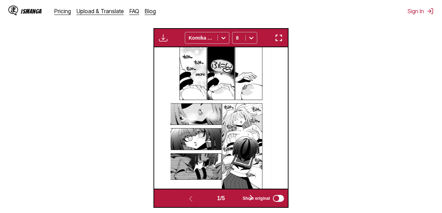
click at [278, 38] on img "button" at bounding box center [279, 38] width 8 height 8
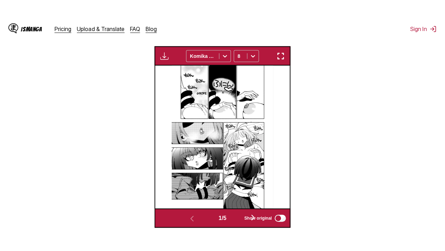
scroll to position [86, 0]
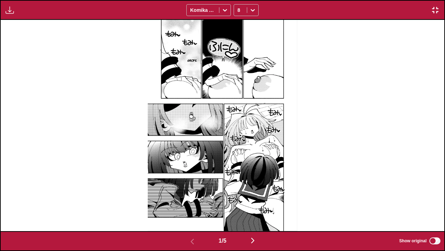
click at [255, 213] on img "button" at bounding box center [253, 240] width 8 height 8
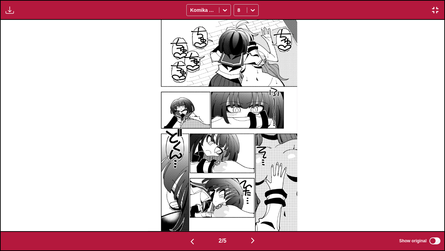
click at [255, 213] on img "button" at bounding box center [253, 240] width 8 height 8
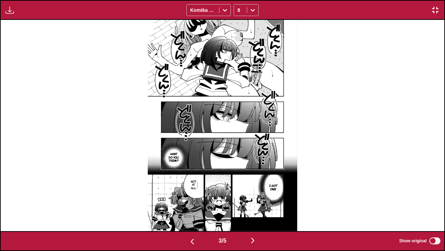
click at [255, 213] on img "button" at bounding box center [253, 240] width 8 height 8
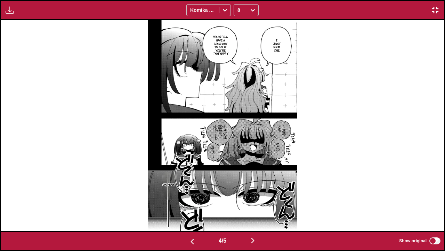
click at [254, 213] on img "button" at bounding box center [253, 240] width 8 height 8
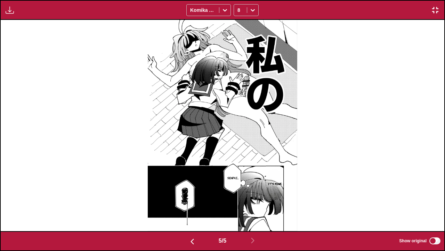
click at [434, 10] on img "button" at bounding box center [436, 10] width 8 height 8
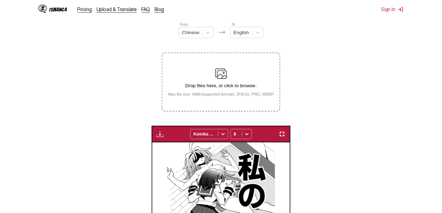
scroll to position [0, 534]
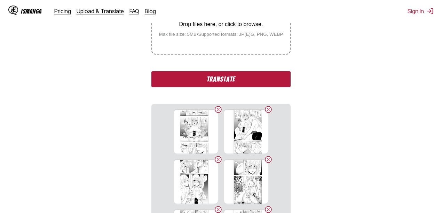
click at [235, 79] on button "Translate" at bounding box center [220, 79] width 139 height 16
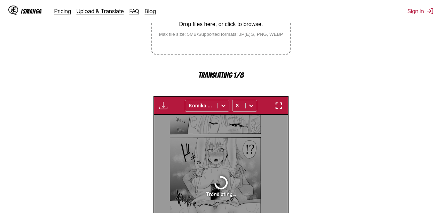
scroll to position [228, 0]
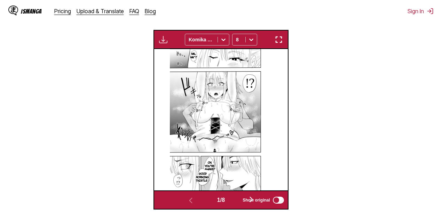
click at [86, 99] on section "From Japanese To English Drop files here, or click to browse. Max file size: 5M…" at bounding box center [221, 46] width 431 height 327
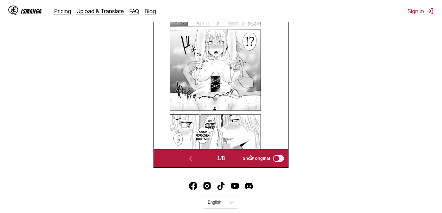
scroll to position [275, 0]
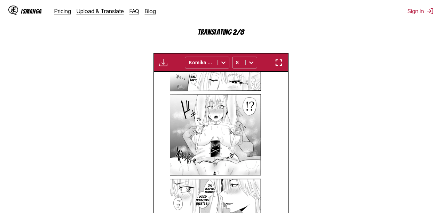
drag, startPoint x: 281, startPoint y: 63, endPoint x: 281, endPoint y: 91, distance: 28.5
click at [281, 63] on img "button" at bounding box center [279, 62] width 8 height 8
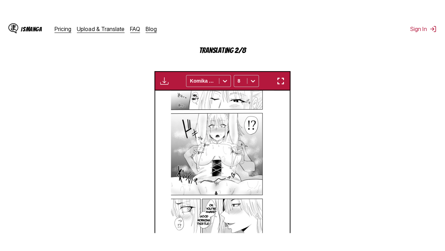
scroll to position [86, 0]
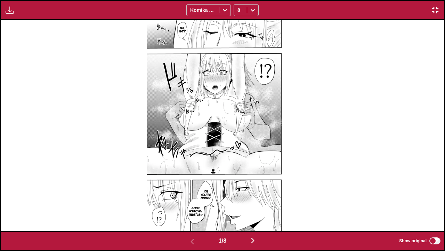
click at [256, 213] on img "button" at bounding box center [253, 240] width 8 height 8
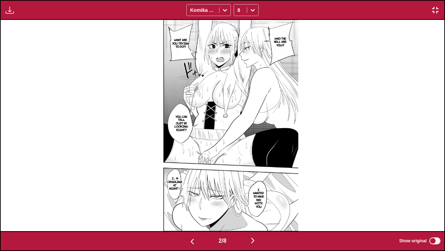
click at [257, 213] on img "button" at bounding box center [253, 240] width 8 height 8
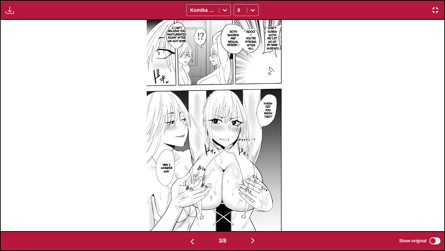
click at [253, 213] on img "button" at bounding box center [253, 240] width 8 height 8
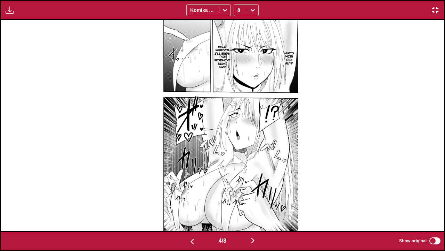
click at [256, 213] on img "button" at bounding box center [253, 240] width 8 height 8
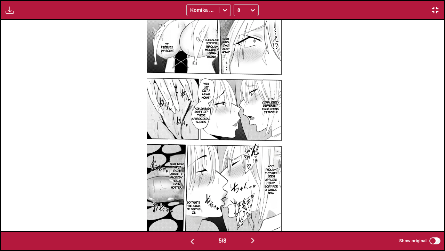
click at [257, 213] on img "button" at bounding box center [253, 240] width 8 height 8
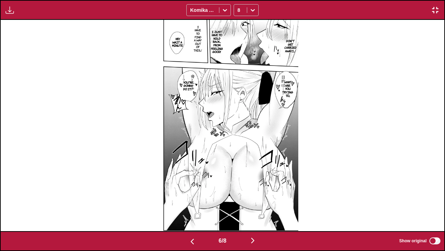
click at [252, 213] on img "button" at bounding box center [253, 240] width 8 height 8
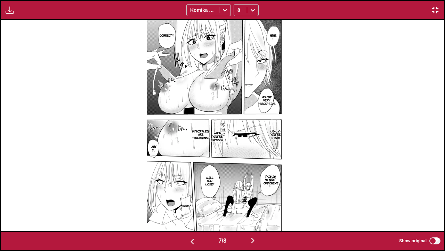
click at [252, 213] on img "button" at bounding box center [253, 240] width 8 height 8
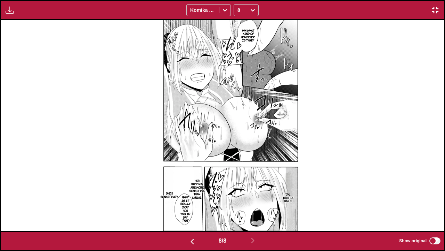
click at [436, 10] on img "button" at bounding box center [436, 10] width 8 height 8
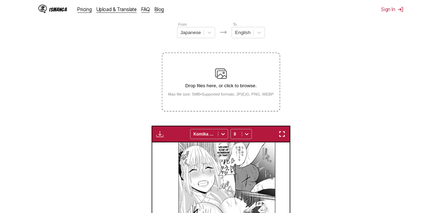
scroll to position [0, 934]
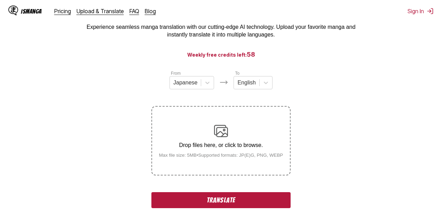
scroll to position [116, 0]
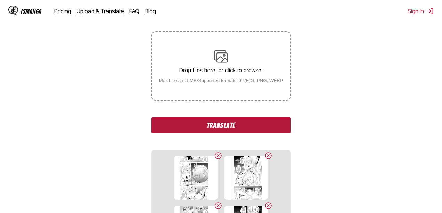
click at [223, 127] on button "Translate" at bounding box center [220, 126] width 139 height 16
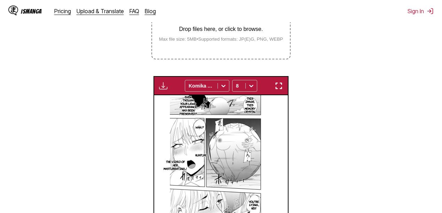
scroll to position [186, 0]
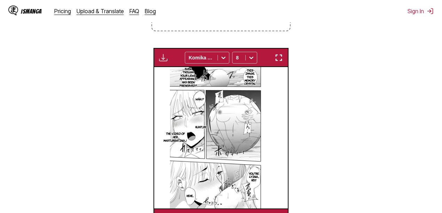
click at [272, 54] on div "Available for premium users only Komika Axis 8" at bounding box center [220, 57] width 135 height 19
click at [277, 53] on div "Available for premium users only Komika Axis 8" at bounding box center [220, 57] width 135 height 19
click at [278, 56] on img "button" at bounding box center [279, 58] width 8 height 8
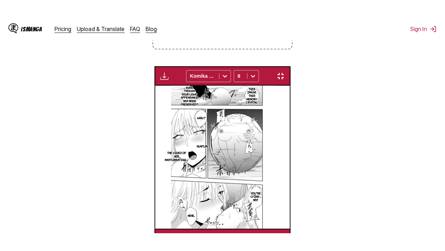
scroll to position [86, 0]
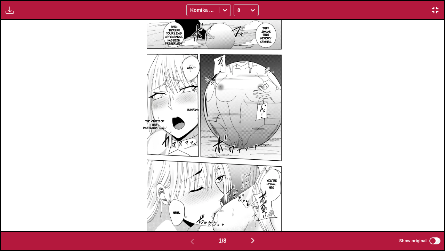
click at [254, 213] on img "button" at bounding box center [253, 240] width 8 height 8
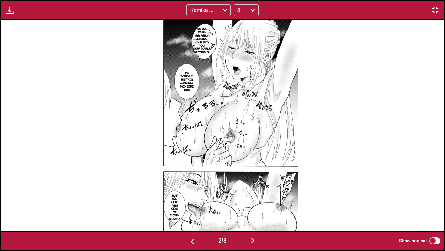
click at [254, 213] on img "button" at bounding box center [253, 240] width 8 height 8
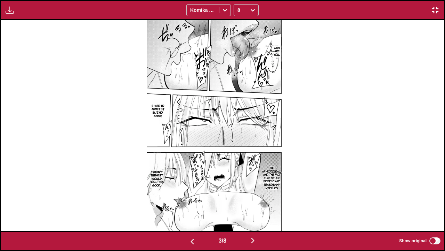
click at [254, 213] on img "button" at bounding box center [253, 240] width 8 height 8
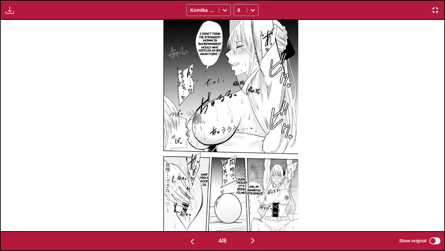
click at [254, 213] on img "button" at bounding box center [253, 240] width 8 height 8
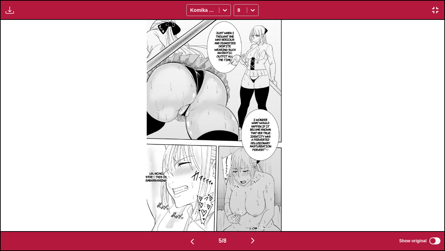
click at [254, 213] on img "button" at bounding box center [253, 240] width 8 height 8
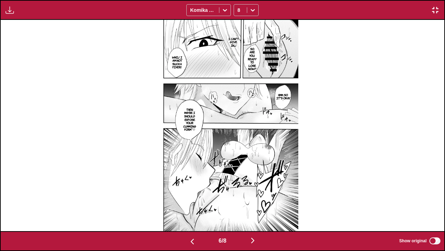
click at [254, 213] on img "button" at bounding box center [253, 240] width 8 height 8
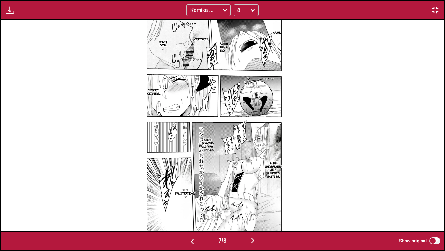
click at [254, 213] on img "button" at bounding box center [253, 240] width 8 height 8
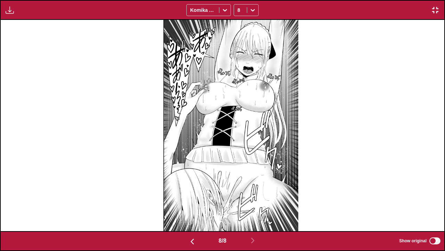
click at [434, 8] on img "button" at bounding box center [436, 10] width 8 height 8
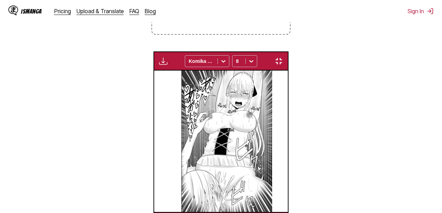
scroll to position [0, 934]
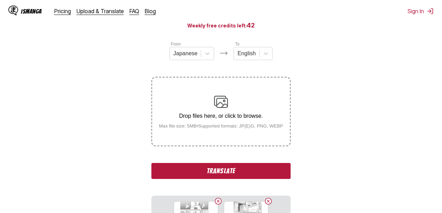
click at [215, 170] on button "Translate" at bounding box center [220, 171] width 139 height 16
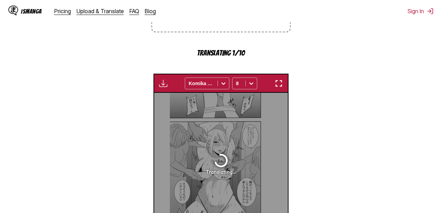
scroll to position [184, 0]
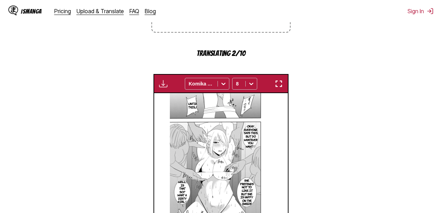
click at [279, 84] on img "button" at bounding box center [279, 84] width 8 height 8
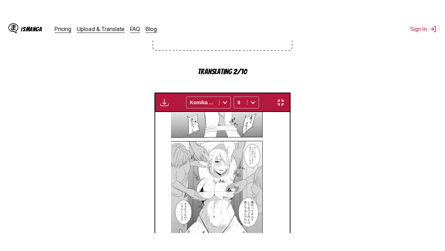
scroll to position [86, 0]
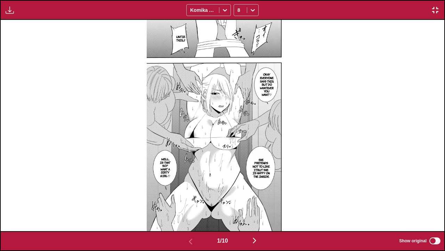
click at [263, 213] on button "button" at bounding box center [255, 241] width 42 height 10
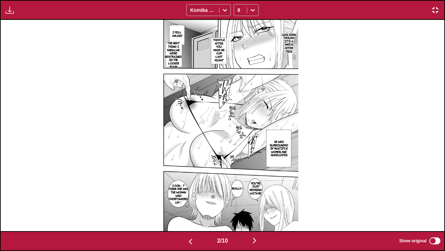
click at [250, 213] on button "button" at bounding box center [255, 241] width 42 height 10
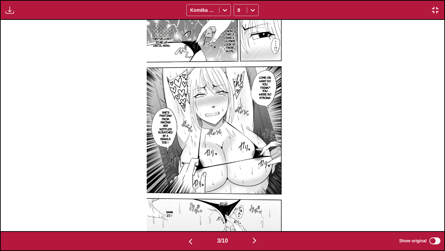
click at [257, 213] on img "button" at bounding box center [255, 240] width 8 height 8
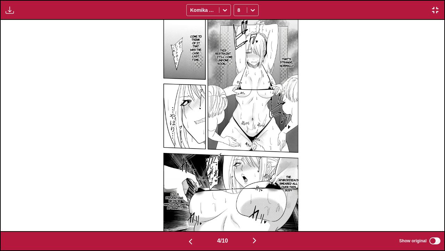
click at [256, 213] on img "button" at bounding box center [255, 240] width 8 height 8
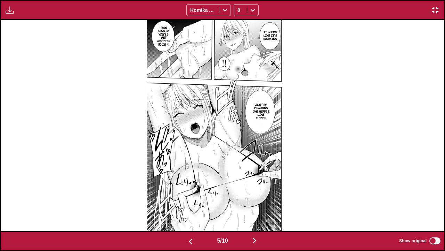
click at [256, 213] on img "button" at bounding box center [255, 240] width 8 height 8
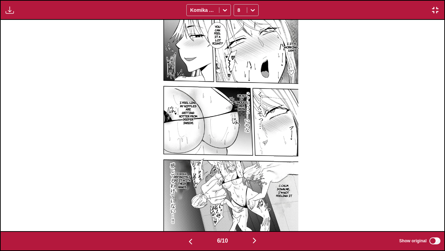
click at [256, 213] on img "button" at bounding box center [255, 240] width 8 height 8
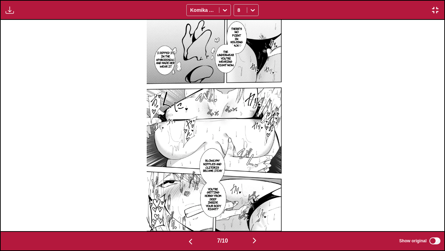
click at [257, 213] on img "button" at bounding box center [255, 240] width 8 height 8
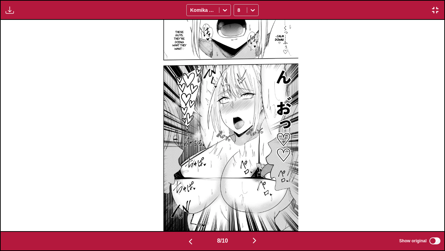
click at [257, 213] on img "button" at bounding box center [255, 240] width 8 height 8
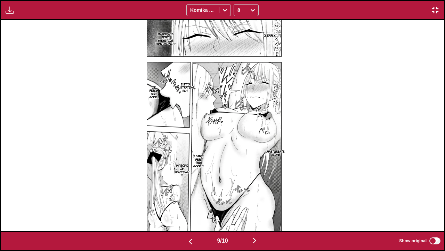
click at [257, 213] on img "button" at bounding box center [255, 240] width 8 height 8
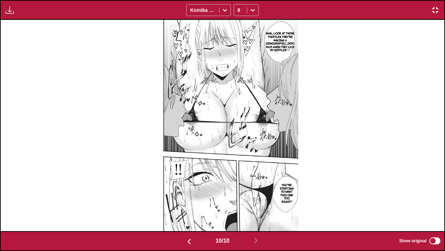
click at [436, 8] on img "button" at bounding box center [436, 10] width 8 height 8
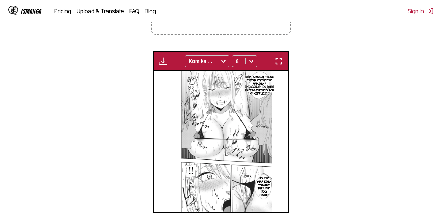
scroll to position [0, 1201]
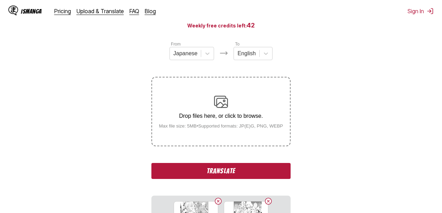
click at [192, 171] on button "Translate" at bounding box center [220, 171] width 139 height 16
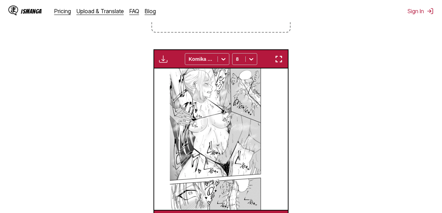
click at [278, 62] on img "button" at bounding box center [279, 59] width 8 height 8
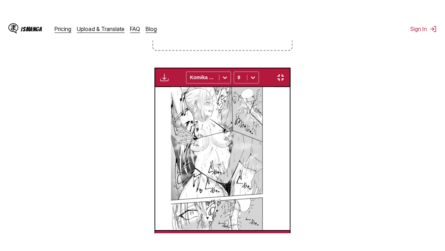
scroll to position [86, 0]
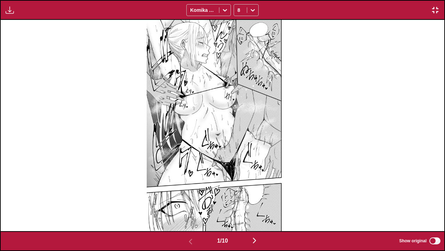
click at [259, 213] on img "button" at bounding box center [255, 240] width 8 height 8
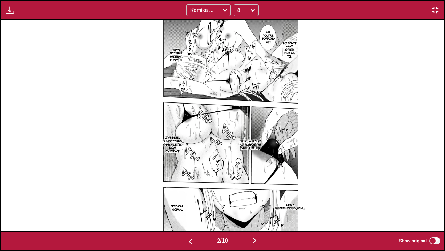
click at [256, 213] on img "button" at bounding box center [255, 240] width 8 height 8
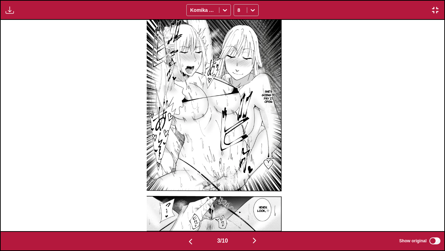
click at [257, 213] on img "button" at bounding box center [255, 240] width 8 height 8
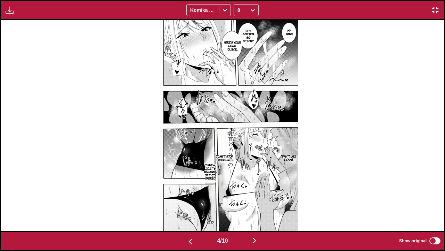
click at [257, 213] on img "button" at bounding box center [255, 240] width 8 height 8
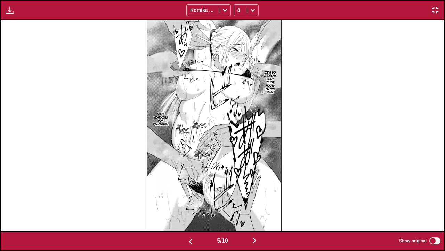
click at [257, 213] on img "button" at bounding box center [255, 240] width 8 height 8
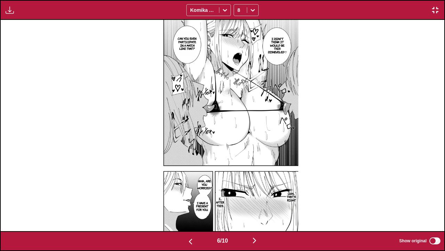
click at [257, 213] on img "button" at bounding box center [255, 240] width 8 height 8
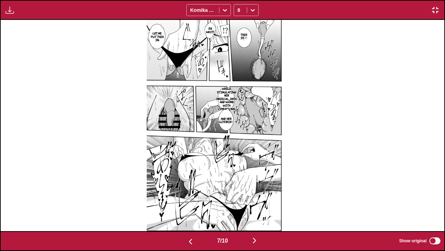
click at [257, 213] on img "button" at bounding box center [255, 240] width 8 height 8
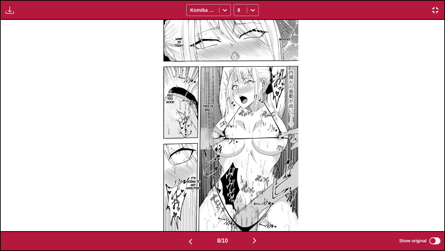
click at [257, 213] on img "button" at bounding box center [255, 240] width 8 height 8
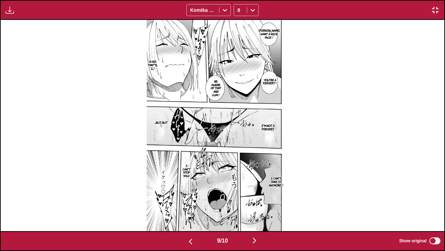
click at [257, 213] on img "button" at bounding box center [255, 240] width 8 height 8
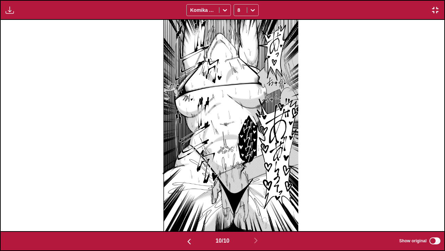
click at [432, 12] on img "button" at bounding box center [436, 10] width 8 height 8
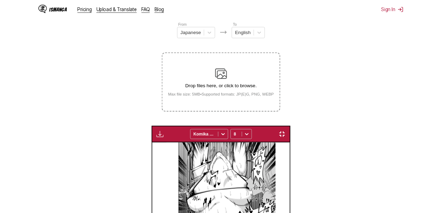
scroll to position [0, 1201]
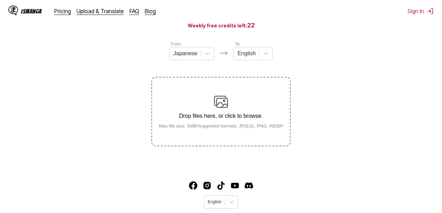
scroll to position [70, 0]
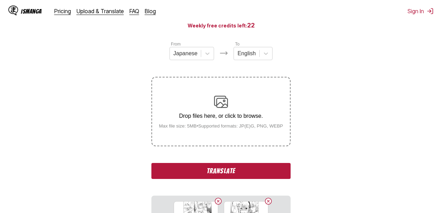
click at [203, 172] on button "Translate" at bounding box center [220, 171] width 139 height 16
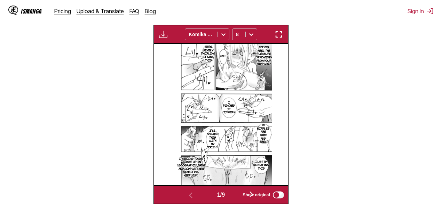
scroll to position [182, 0]
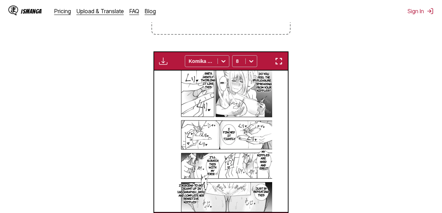
drag, startPoint x: 279, startPoint y: 58, endPoint x: 279, endPoint y: 86, distance: 27.8
click at [279, 57] on button "button" at bounding box center [279, 61] width 13 height 9
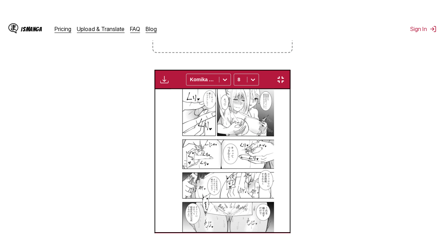
scroll to position [86, 0]
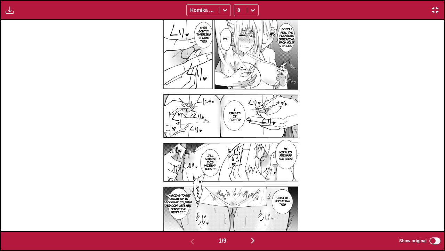
click at [254, 213] on img "button" at bounding box center [253, 240] width 8 height 8
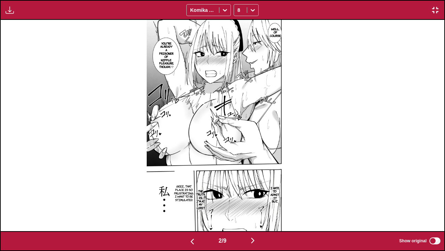
click at [254, 213] on img "button" at bounding box center [253, 240] width 8 height 8
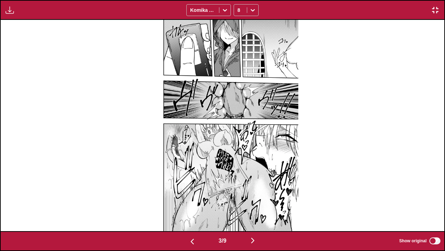
click at [255, 213] on img "button" at bounding box center [253, 240] width 8 height 8
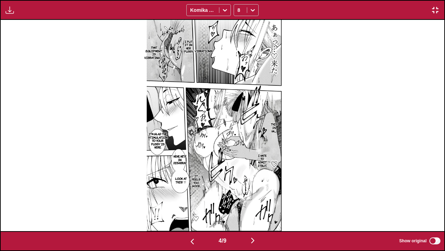
click at [255, 213] on img "button" at bounding box center [253, 240] width 8 height 8
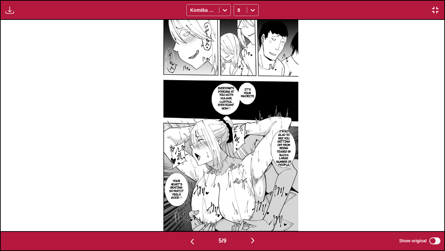
click at [255, 213] on img "button" at bounding box center [253, 240] width 8 height 8
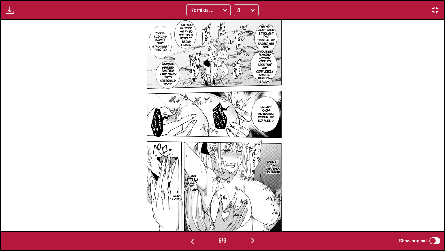
click at [255, 213] on img "button" at bounding box center [253, 240] width 8 height 8
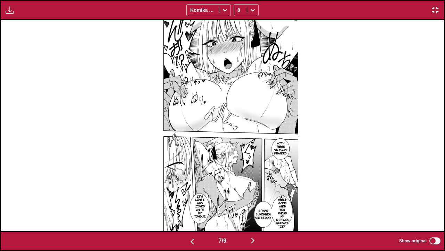
click at [255, 213] on img "button" at bounding box center [253, 240] width 8 height 8
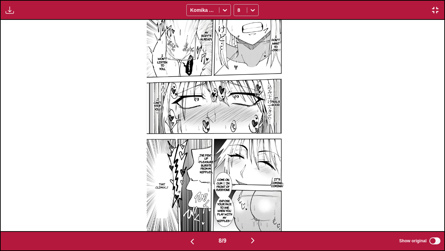
click at [255, 213] on img "button" at bounding box center [253, 240] width 8 height 8
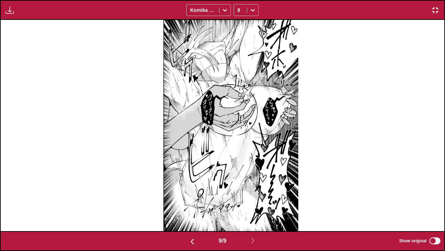
click at [436, 10] on img "button" at bounding box center [436, 10] width 8 height 8
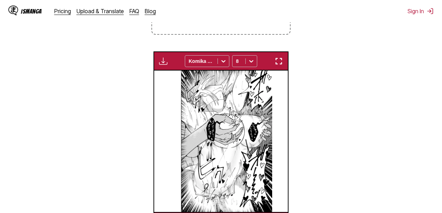
scroll to position [0, 1068]
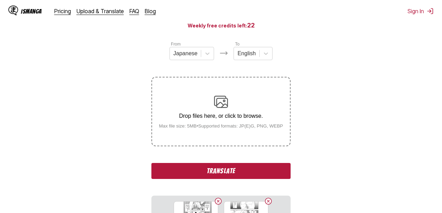
click at [212, 169] on button "Translate" at bounding box center [220, 171] width 139 height 16
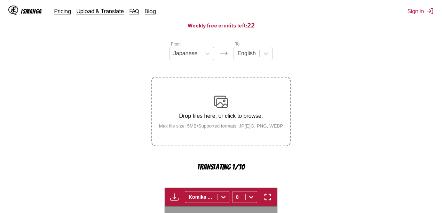
scroll to position [230, 0]
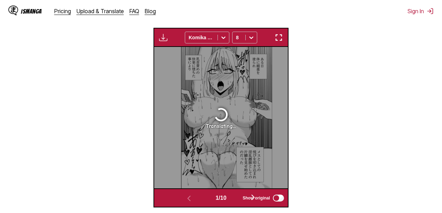
click at [283, 40] on img "button" at bounding box center [279, 37] width 8 height 8
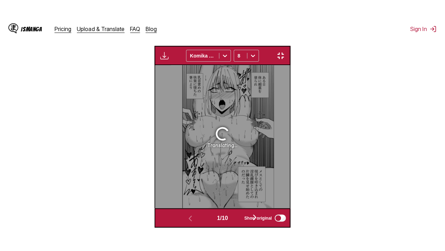
scroll to position [86, 0]
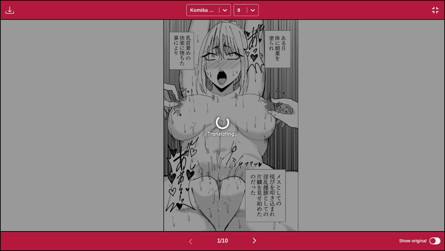
click at [439, 11] on img "button" at bounding box center [436, 10] width 8 height 8
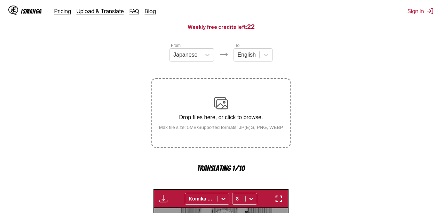
scroll to position [230, 0]
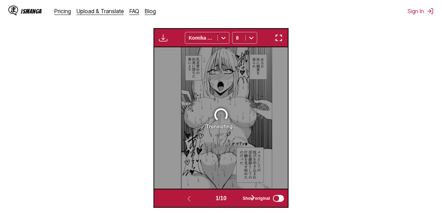
click at [280, 42] on img "button" at bounding box center [279, 38] width 8 height 8
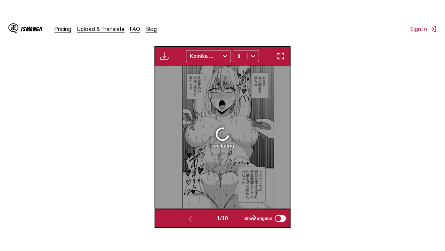
scroll to position [86, 0]
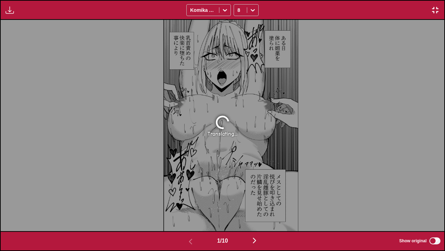
click at [253, 213] on img "button" at bounding box center [255, 240] width 8 height 8
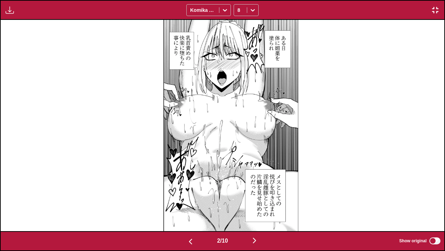
scroll to position [0, 444]
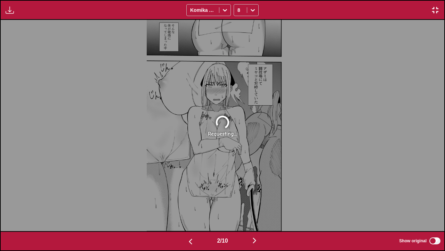
click at [187, 213] on img "button" at bounding box center [191, 241] width 8 height 8
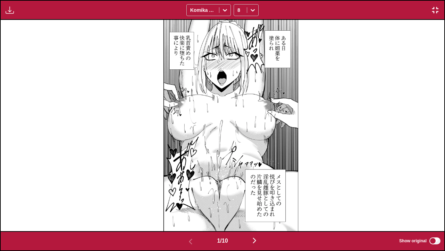
click at [433, 10] on img "button" at bounding box center [436, 10] width 8 height 8
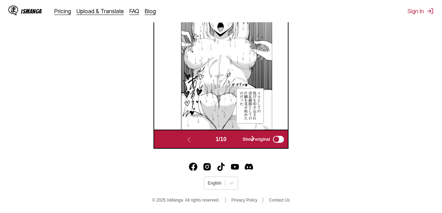
scroll to position [291, 0]
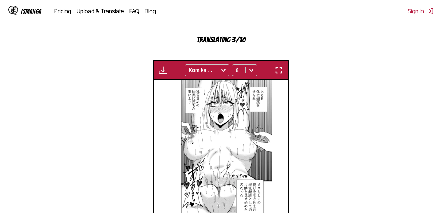
click at [277, 73] on img "button" at bounding box center [279, 70] width 8 height 8
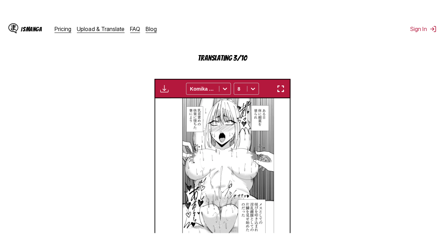
scroll to position [86, 0]
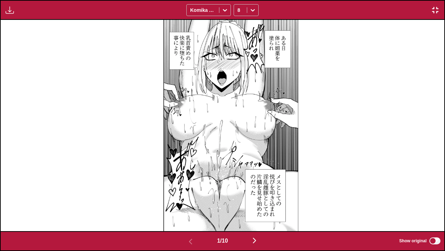
drag, startPoint x: 255, startPoint y: 238, endPoint x: 239, endPoint y: 239, distance: 16.1
click at [255, 213] on img "button" at bounding box center [255, 240] width 8 height 8
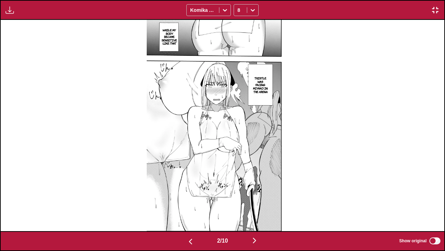
click at [188, 213] on img "button" at bounding box center [191, 241] width 8 height 8
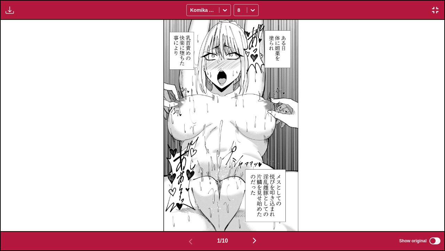
click at [253, 213] on img "button" at bounding box center [255, 240] width 8 height 8
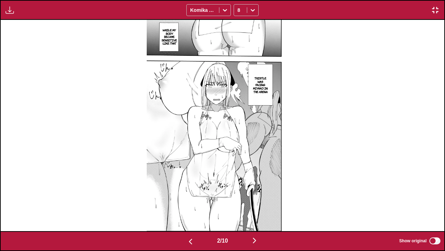
click at [257, 213] on img "button" at bounding box center [255, 240] width 8 height 8
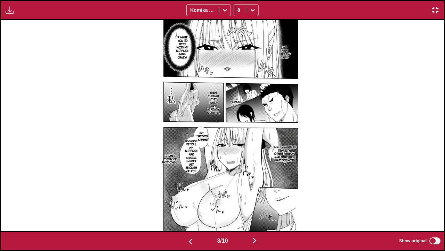
click at [255, 213] on img "button" at bounding box center [255, 240] width 8 height 8
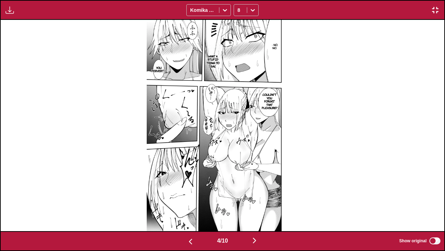
click at [254, 213] on img "button" at bounding box center [255, 240] width 8 height 8
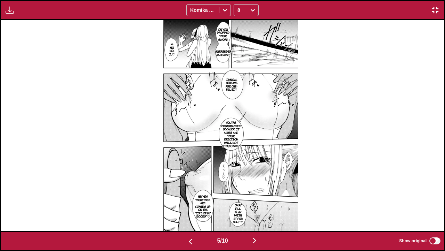
click at [256, 213] on img "button" at bounding box center [255, 240] width 8 height 8
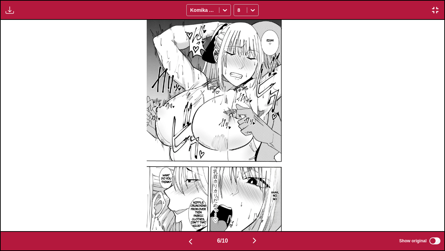
click at [255, 213] on img "button" at bounding box center [255, 240] width 8 height 8
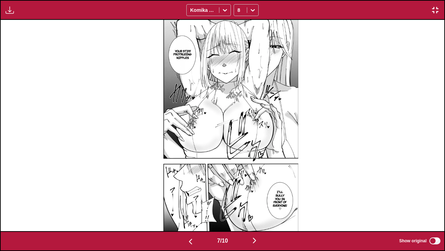
click at [258, 213] on img "button" at bounding box center [255, 240] width 8 height 8
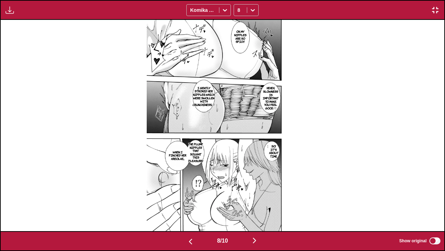
click at [258, 213] on img "button" at bounding box center [255, 240] width 8 height 8
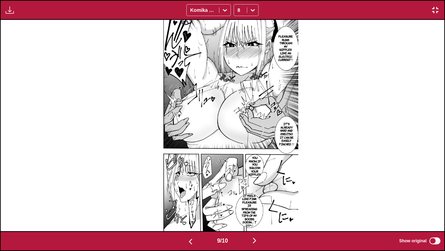
click at [257, 213] on img "button" at bounding box center [255, 240] width 8 height 8
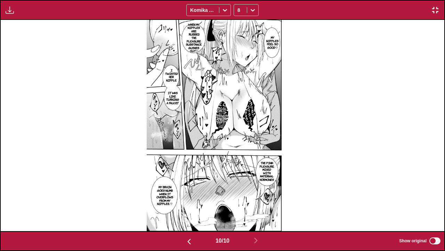
click at [437, 9] on img "button" at bounding box center [436, 10] width 8 height 8
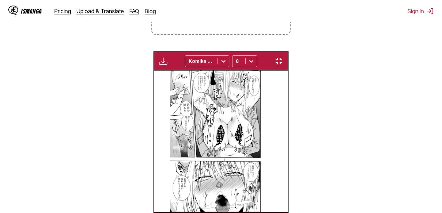
scroll to position [0, 1201]
